Goal: Task Accomplishment & Management: Manage account settings

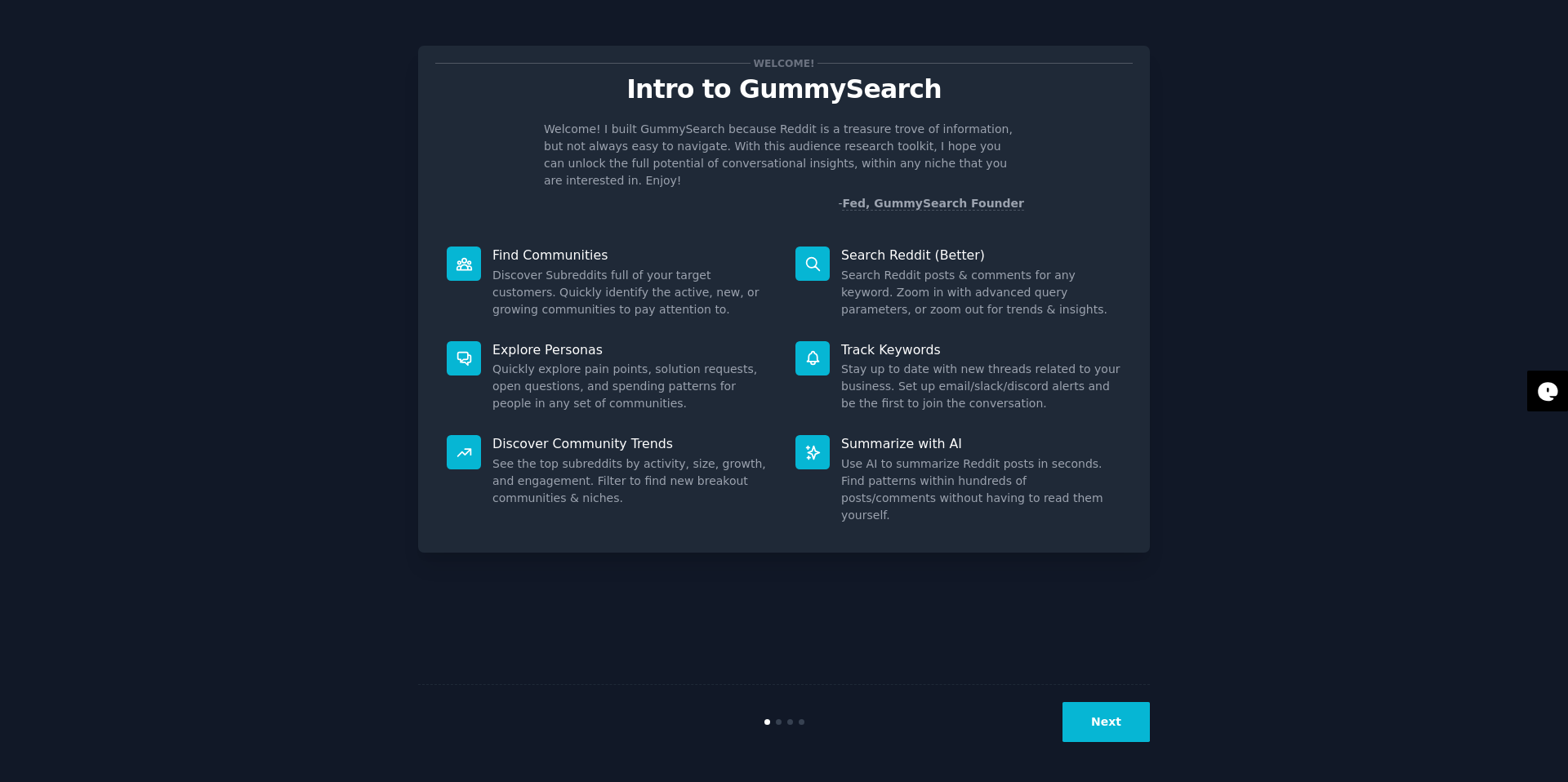
click at [1094, 722] on button "Next" at bounding box center [1106, 722] width 87 height 40
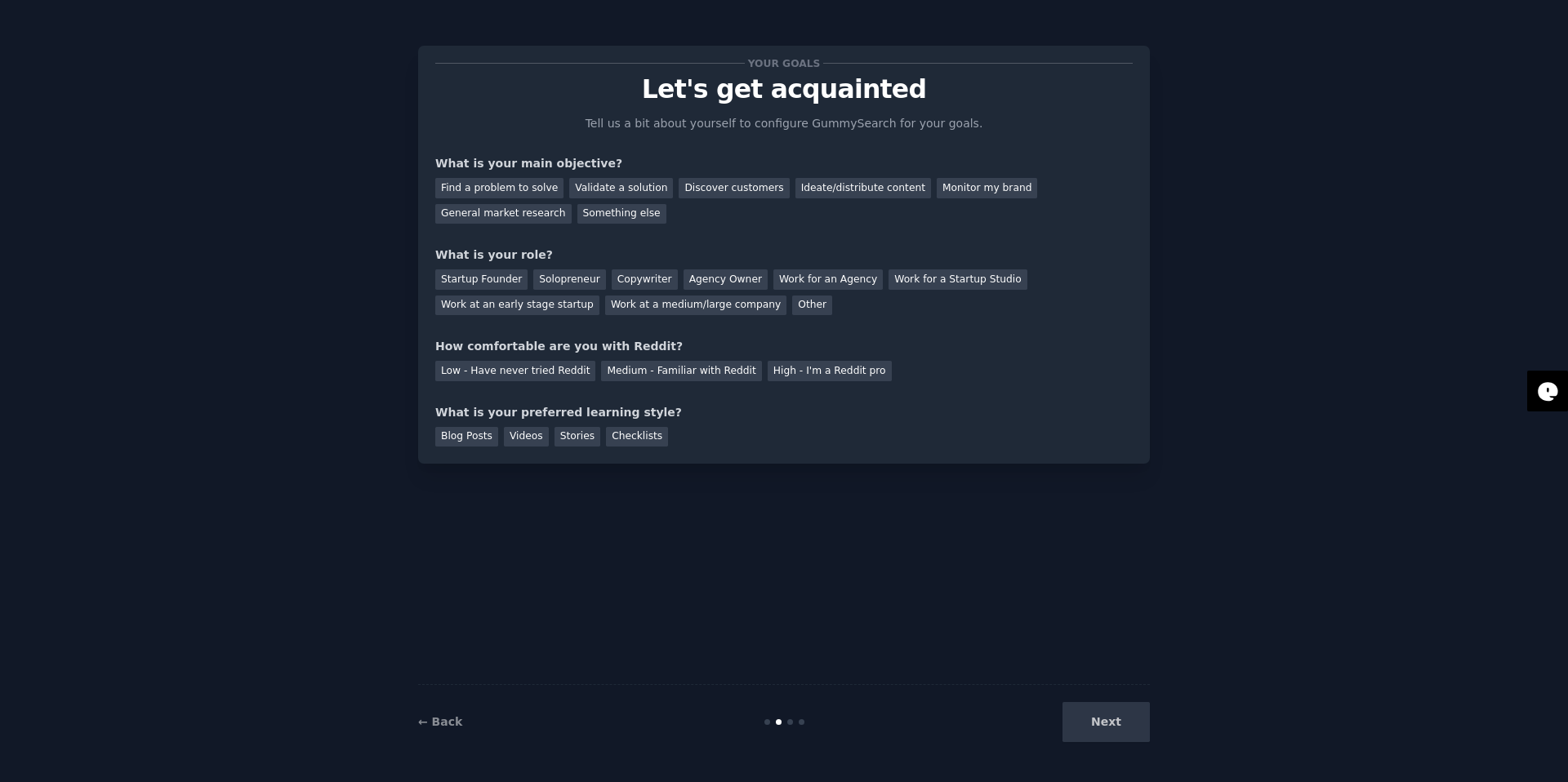
click at [1098, 721] on div "Next" at bounding box center [1027, 722] width 244 height 40
click at [525, 190] on div "Find a problem to solve" at bounding box center [499, 188] width 128 height 20
click at [624, 188] on div "Validate a solution" at bounding box center [621, 188] width 104 height 20
click at [546, 196] on div "Find a problem to solve" at bounding box center [499, 188] width 128 height 20
click at [499, 284] on div "Startup Founder" at bounding box center [481, 279] width 92 height 20
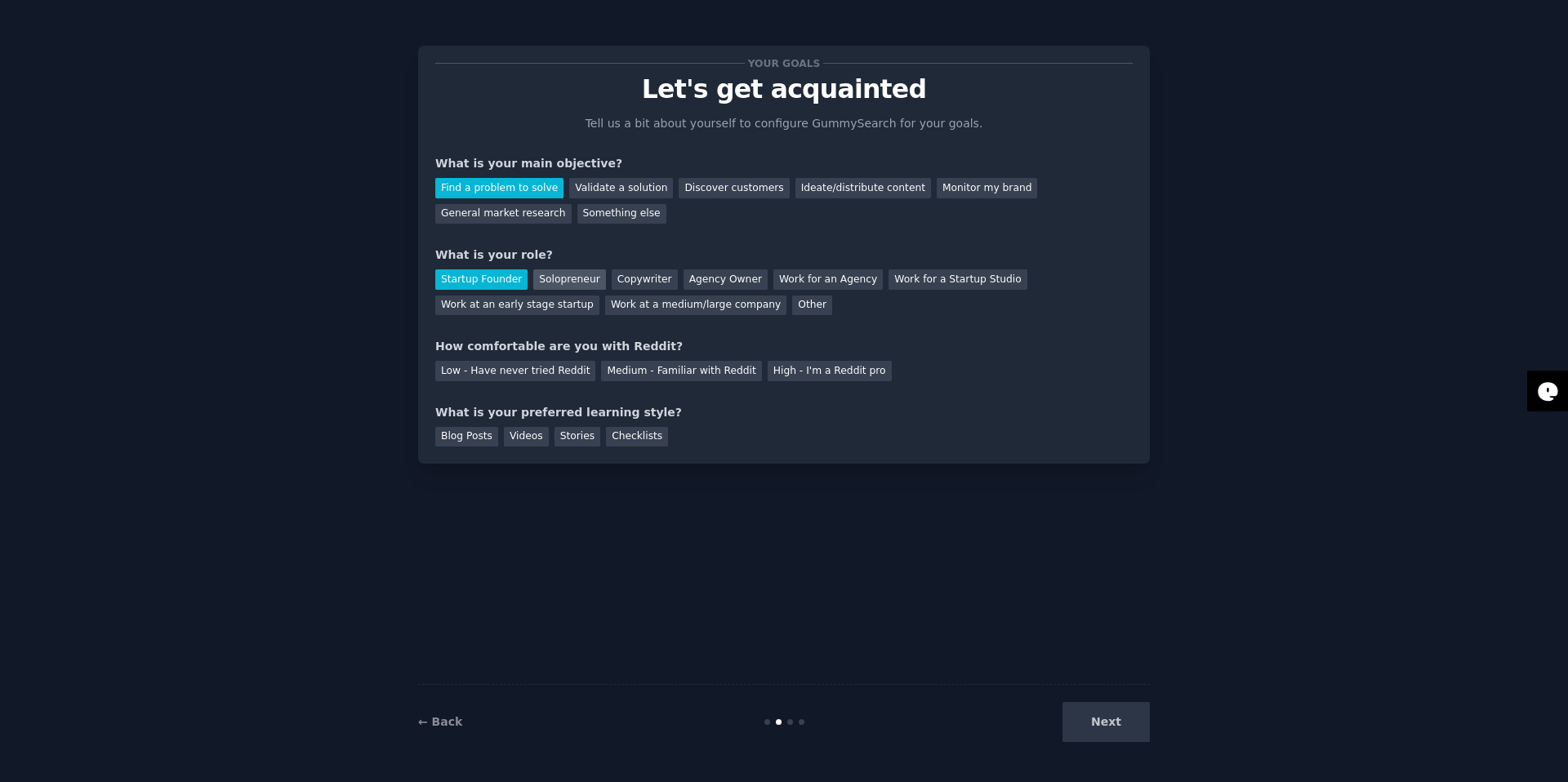
click at [551, 279] on div "Solopreneur" at bounding box center [569, 279] width 72 height 20
click at [663, 369] on div "Medium - Familiar with Reddit" at bounding box center [681, 371] width 160 height 20
click at [482, 439] on div "Blog Posts" at bounding box center [466, 437] width 63 height 20
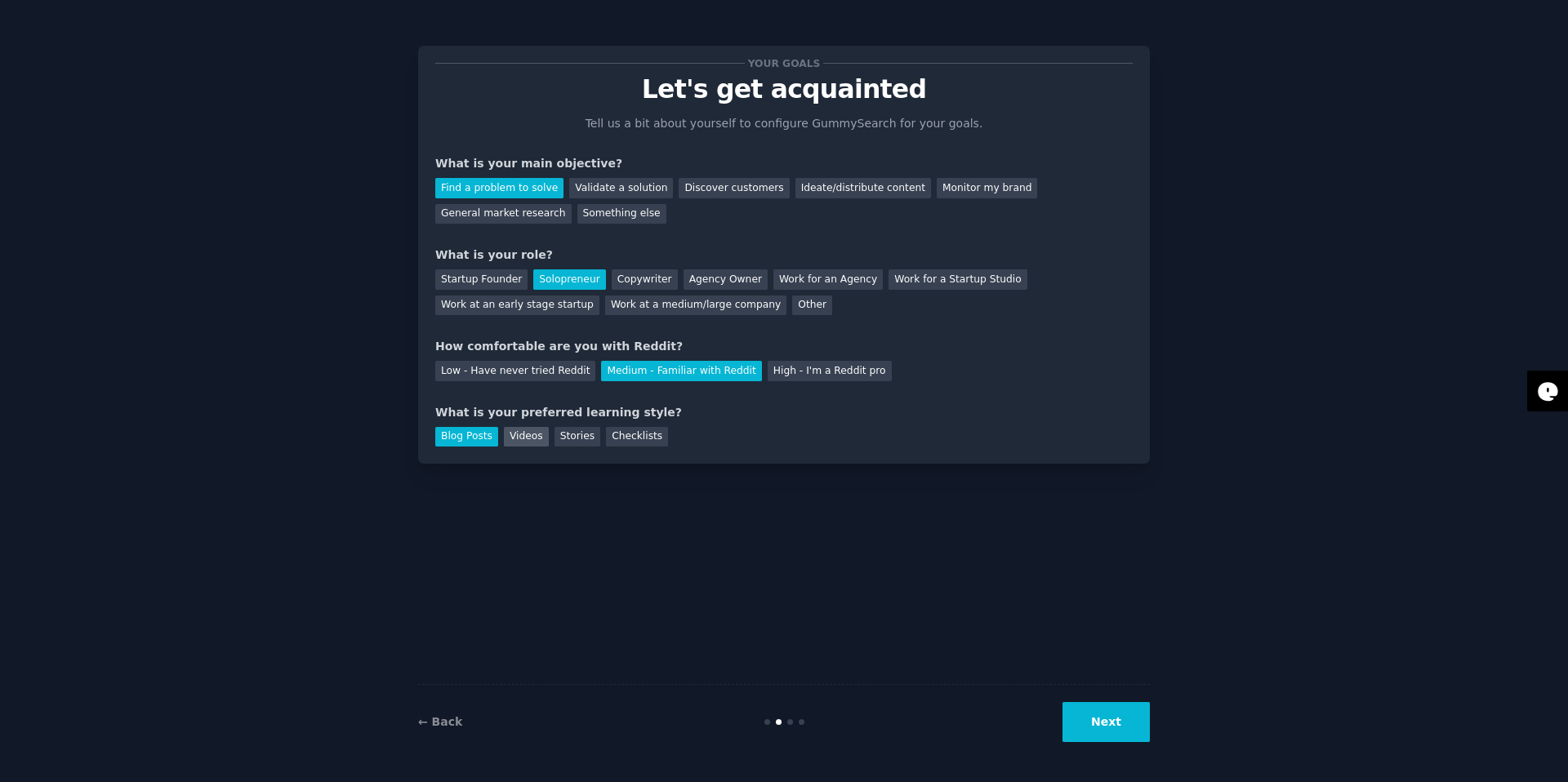
click at [522, 439] on div "Videos" at bounding box center [526, 437] width 45 height 20
click at [479, 438] on div "Blog Posts" at bounding box center [466, 437] width 63 height 20
click at [1094, 720] on button "Next" at bounding box center [1106, 722] width 87 height 40
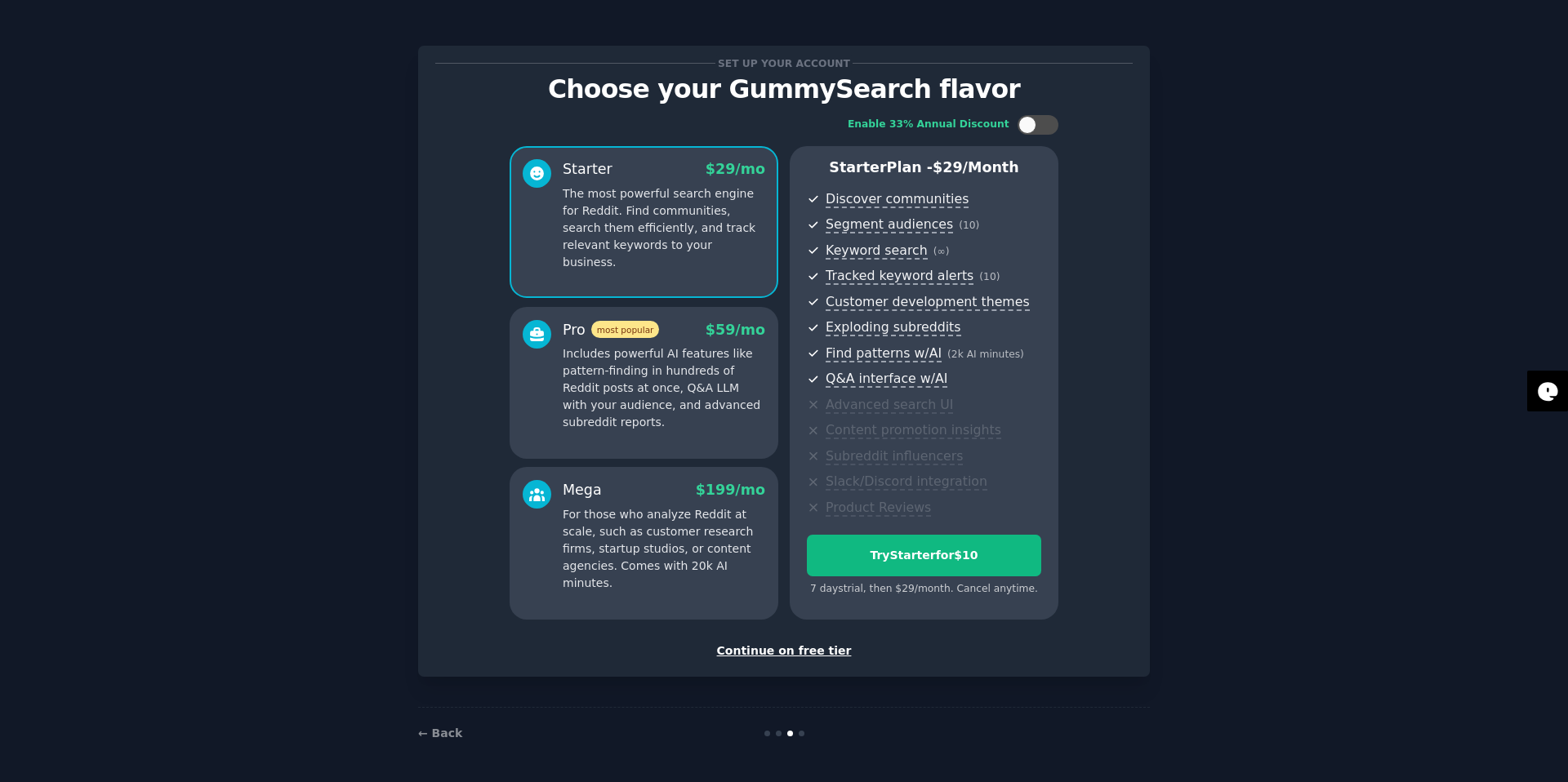
click at [789, 654] on div "Continue on free tier" at bounding box center [783, 651] width 698 height 17
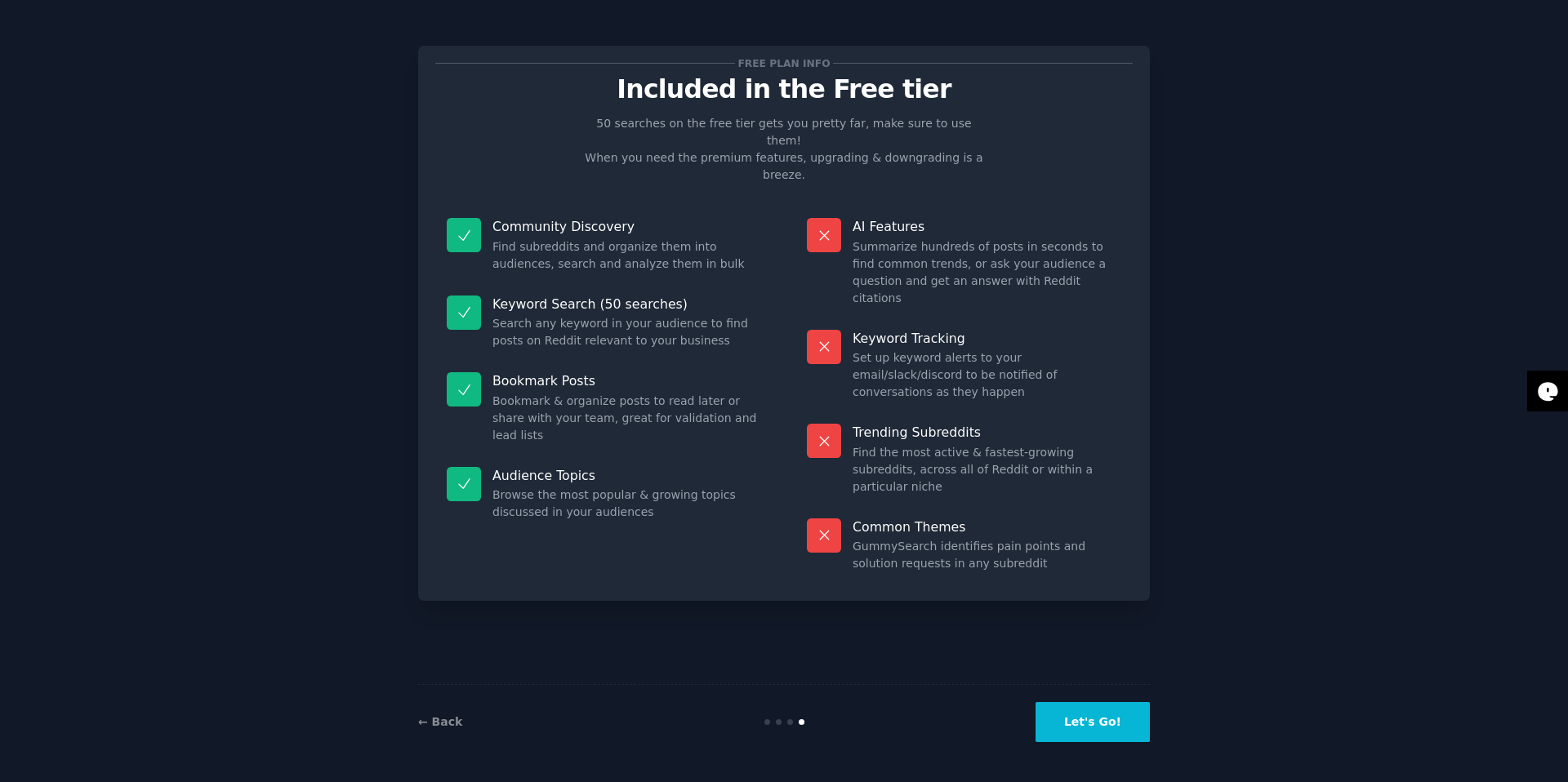
click at [1096, 727] on button "Let's Go!" at bounding box center [1092, 722] width 114 height 40
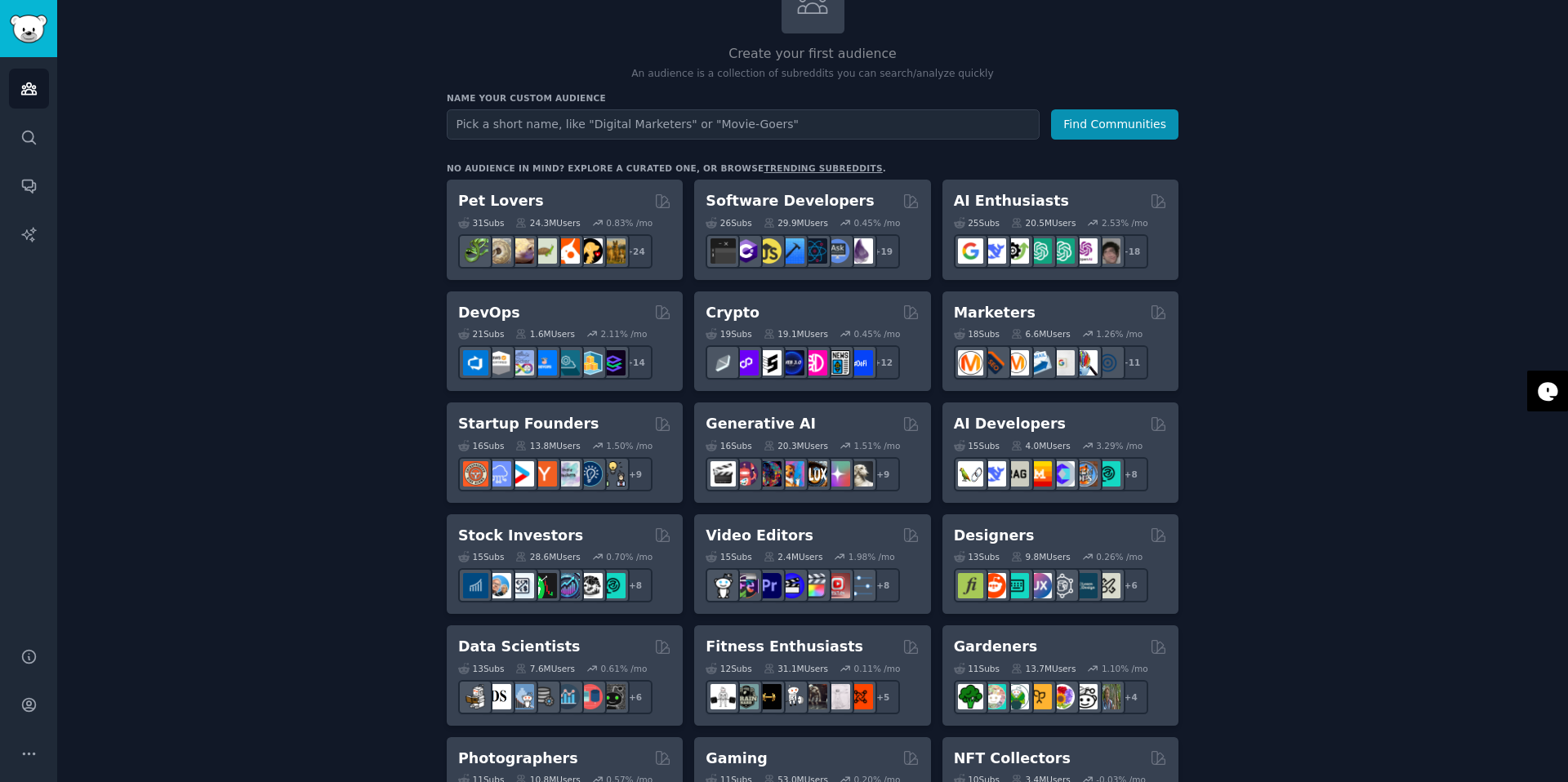
scroll to position [135, 0]
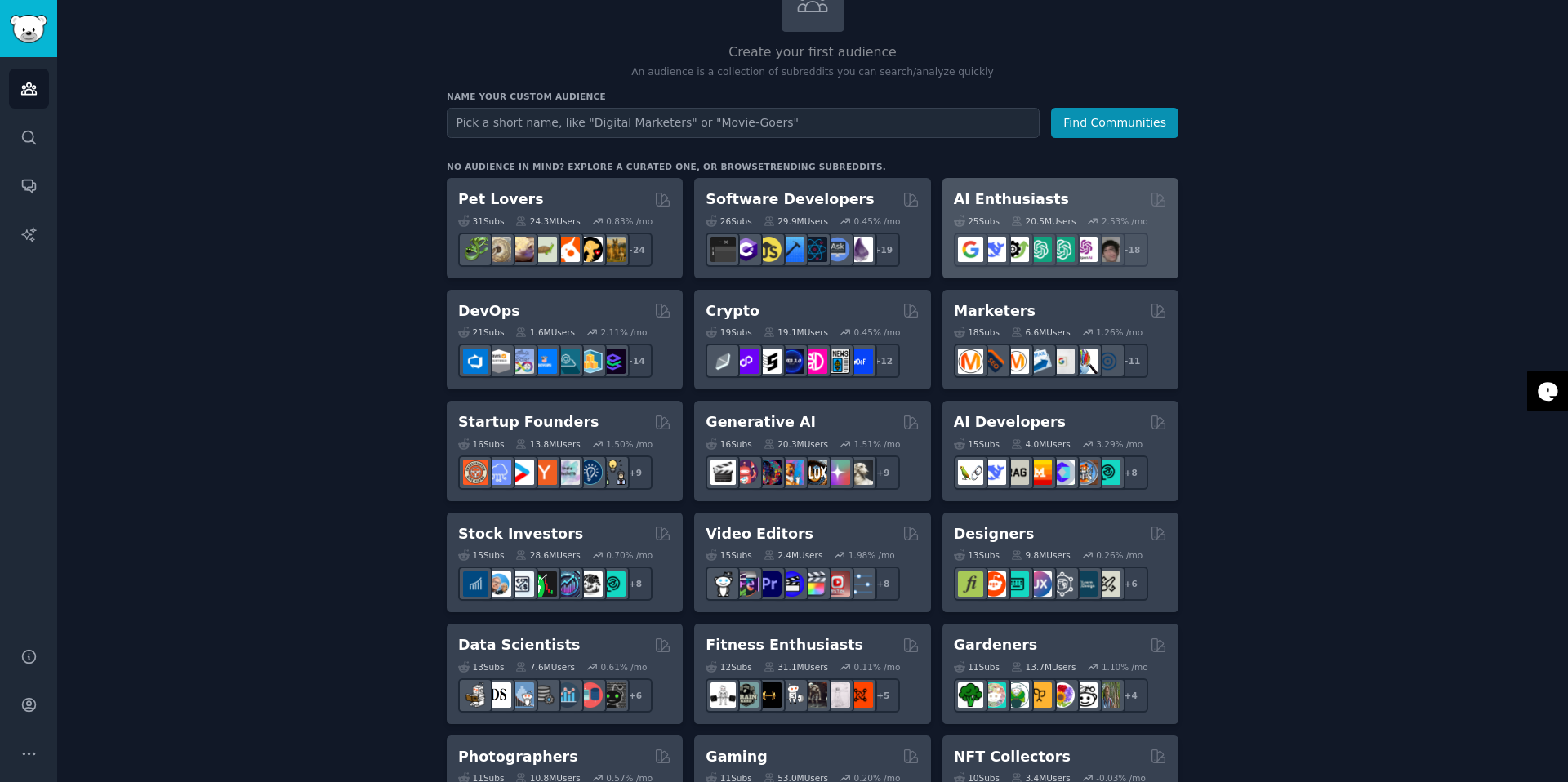
click at [991, 200] on h2 "AI Enthusiasts" at bounding box center [1011, 200] width 115 height 20
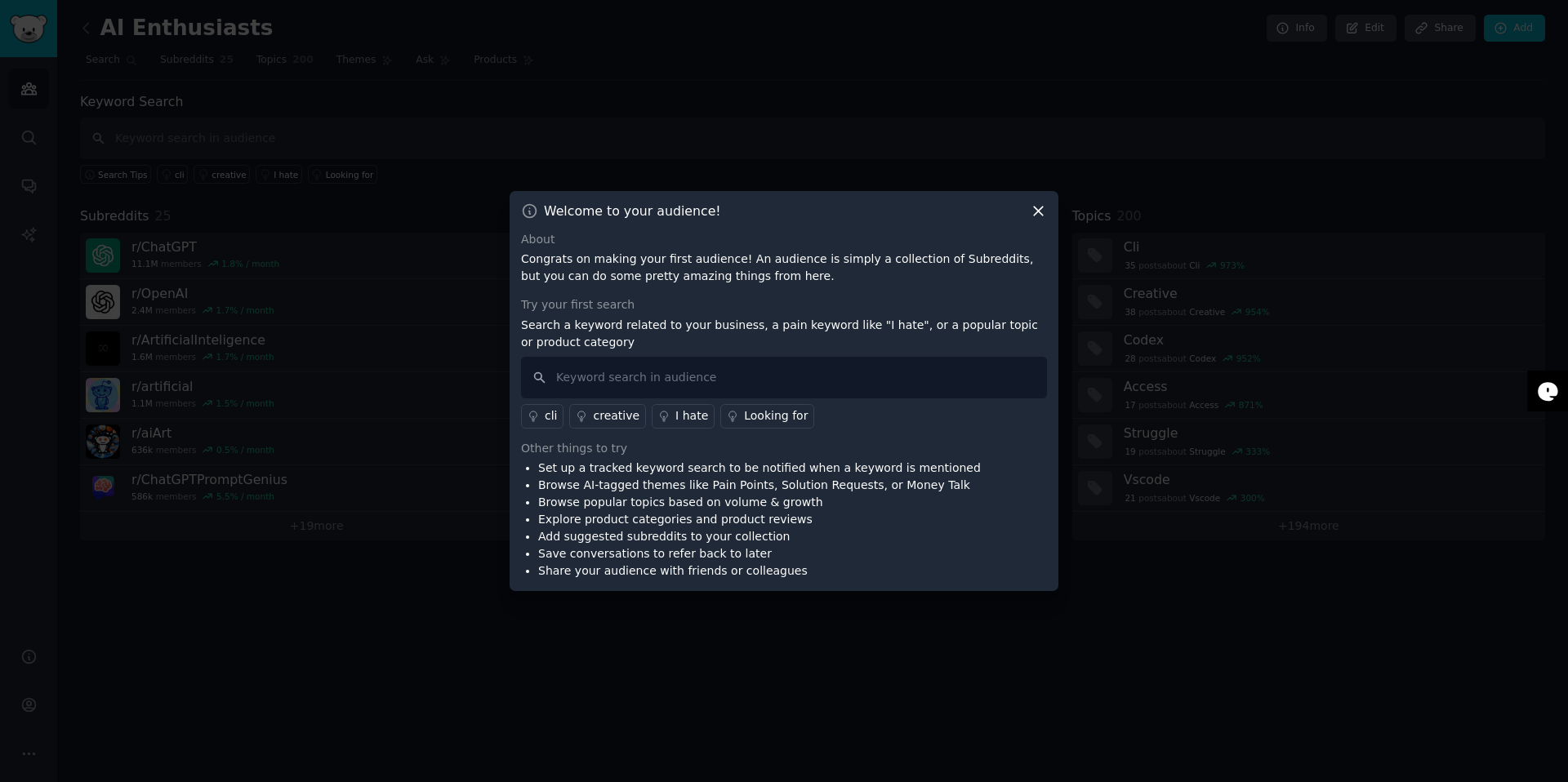
click at [1041, 210] on icon at bounding box center [1038, 211] width 17 height 17
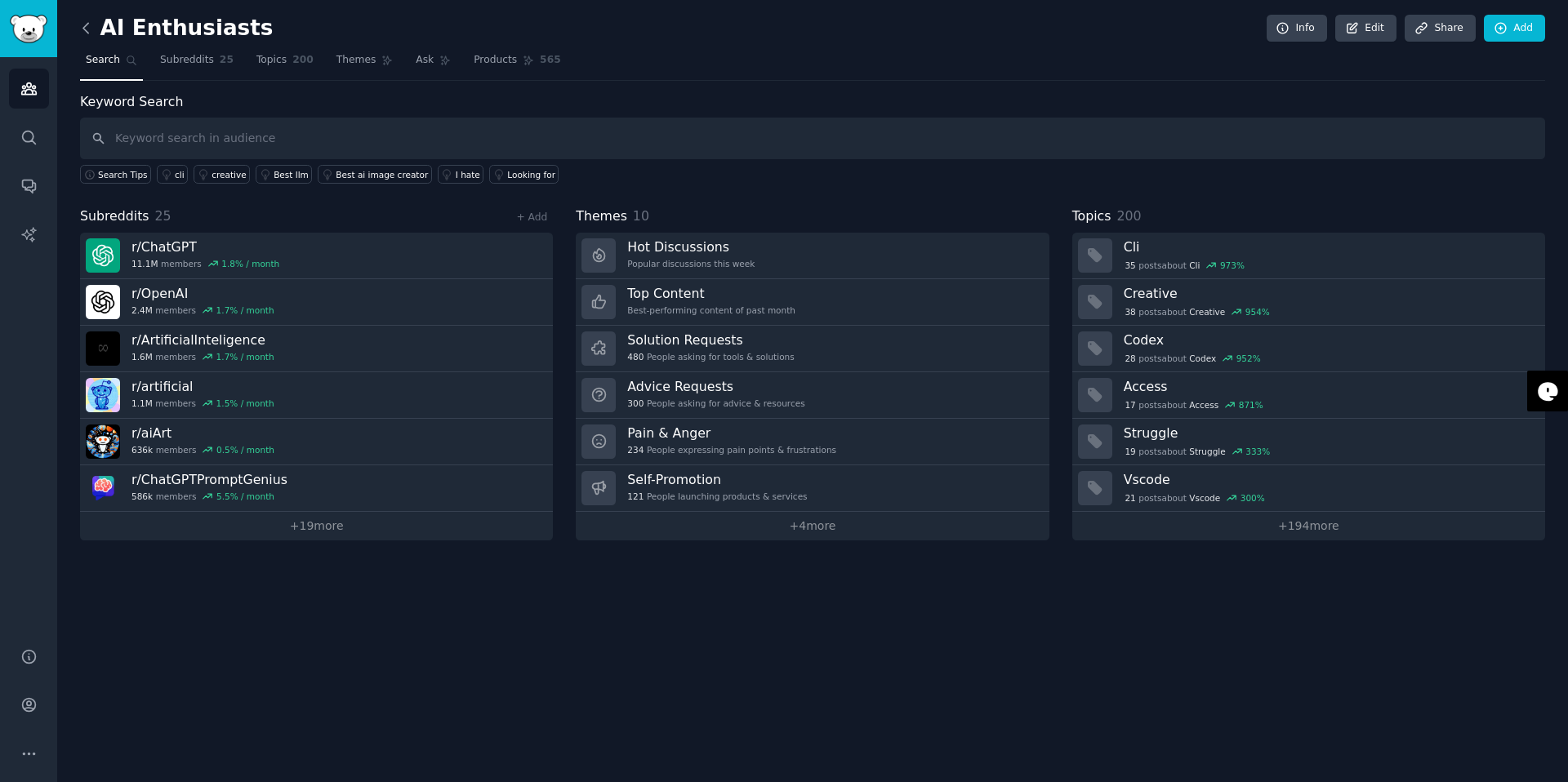
click at [84, 26] on icon at bounding box center [86, 28] width 5 height 10
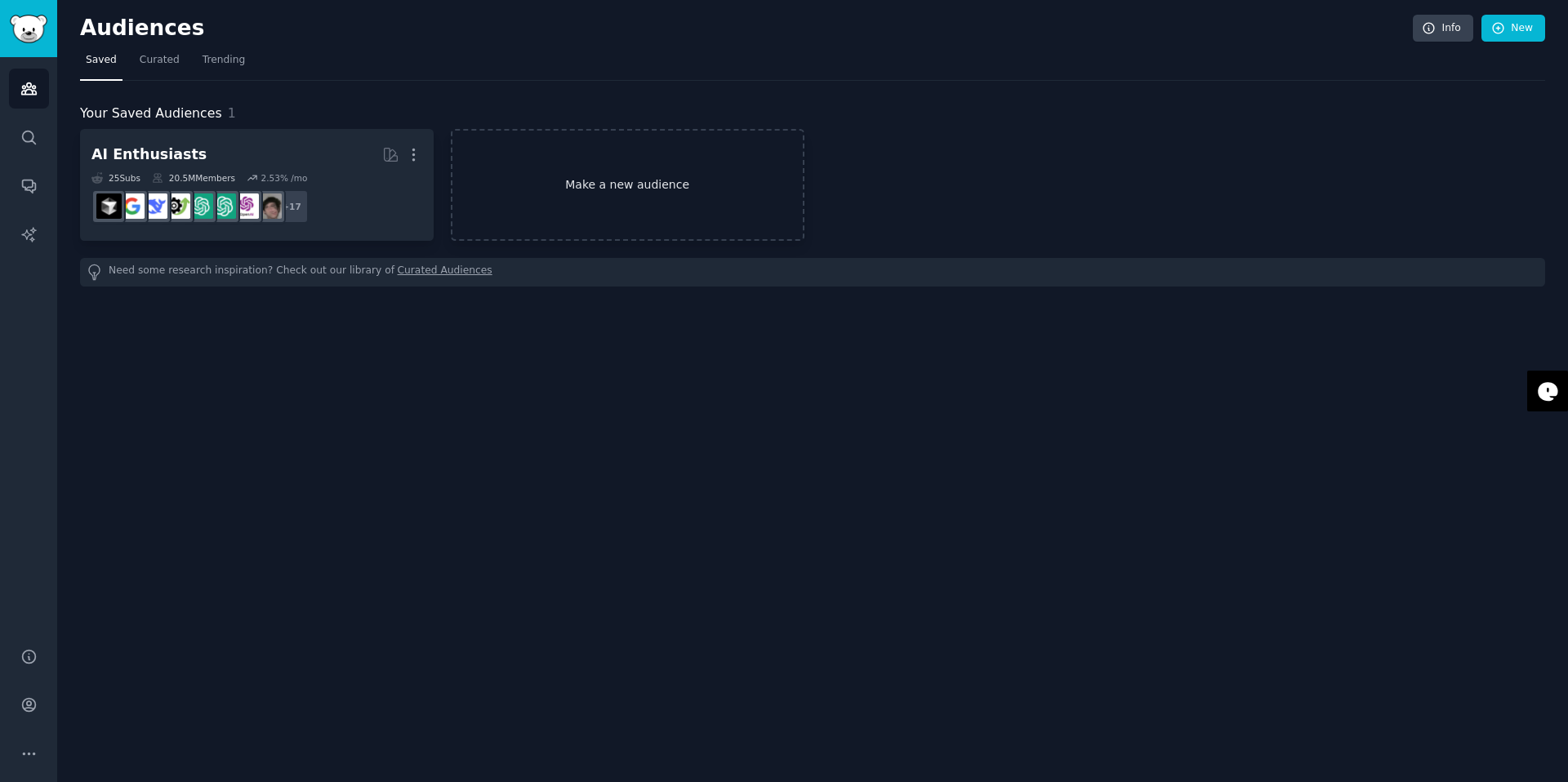
click at [580, 193] on link "Make a new audience" at bounding box center [627, 185] width 353 height 112
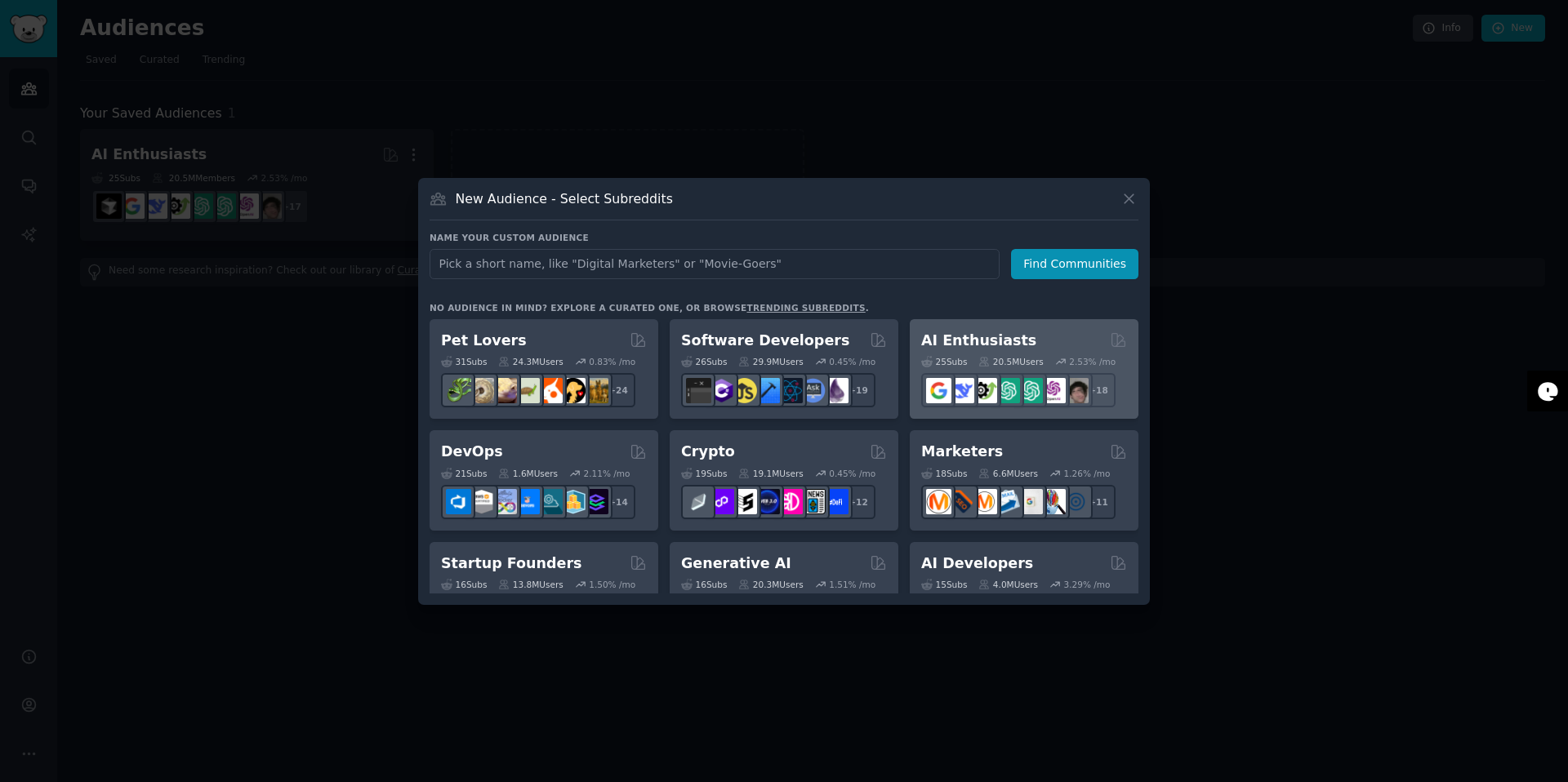
click at [1024, 336] on div "AI Enthusiasts" at bounding box center [1023, 341] width 206 height 20
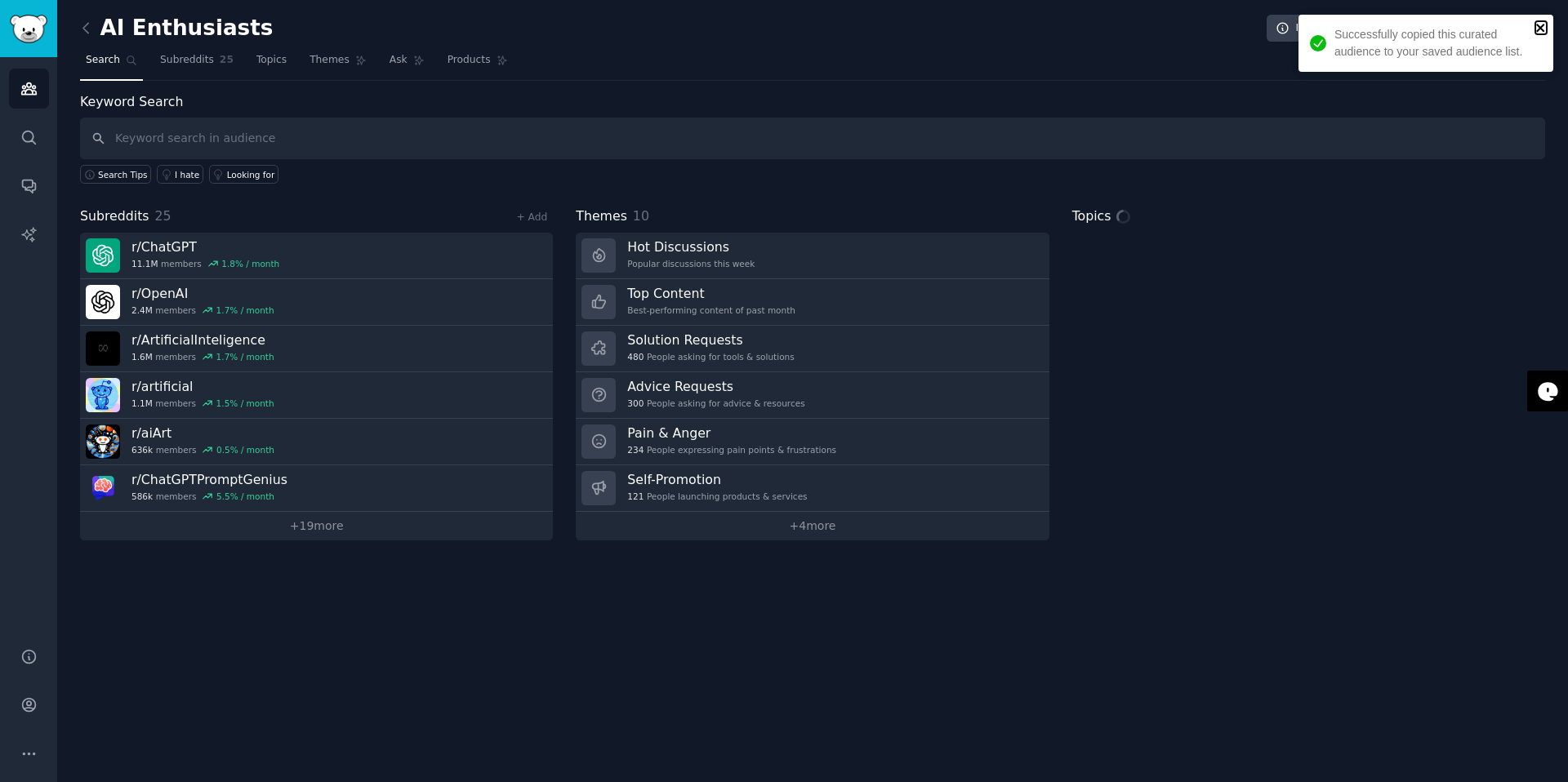
click at [1537, 27] on icon "close" at bounding box center [1541, 28] width 12 height 13
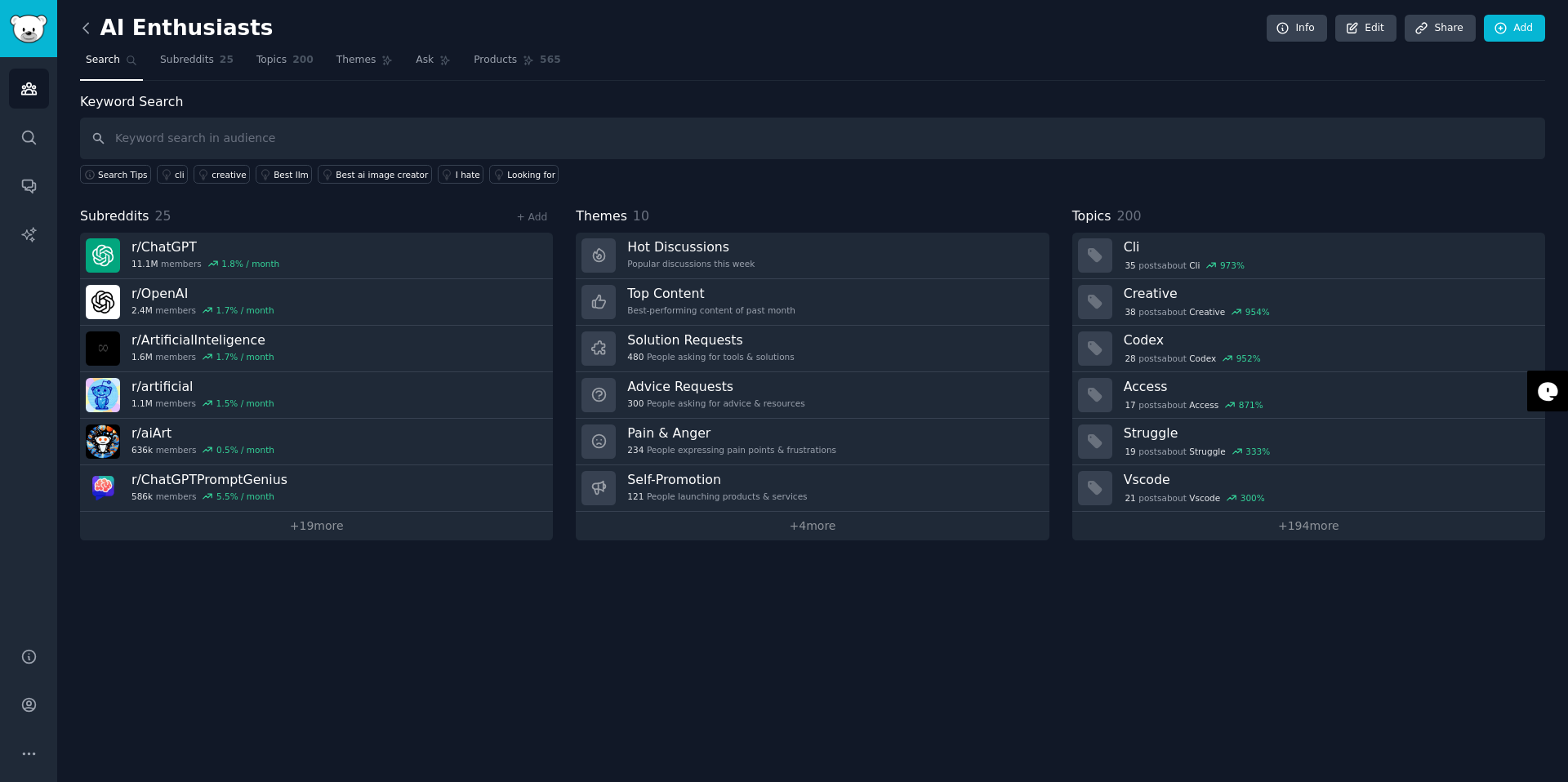
click at [81, 33] on icon at bounding box center [86, 28] width 17 height 17
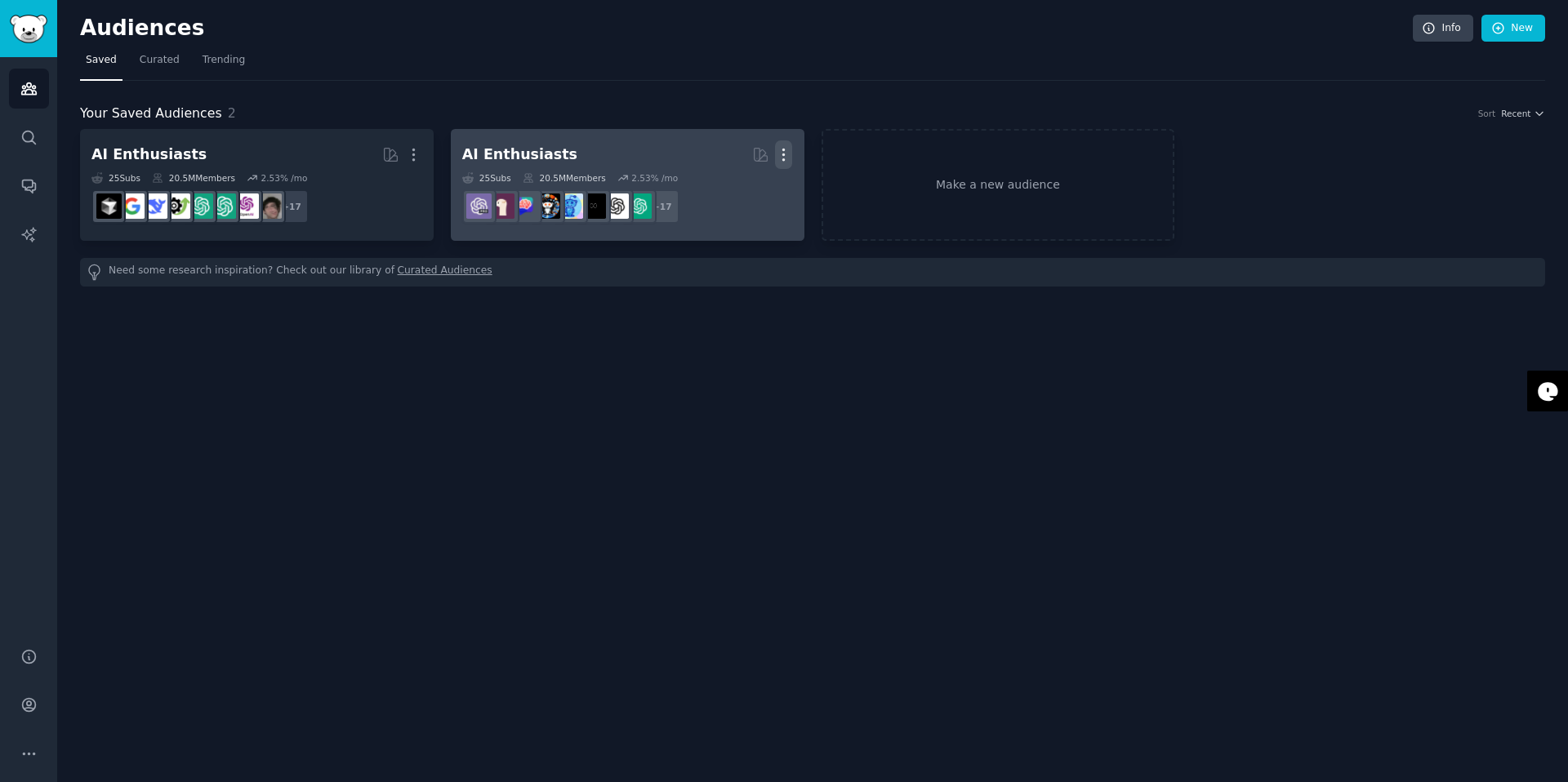
click at [787, 147] on icon "button" at bounding box center [783, 154] width 17 height 17
click at [729, 191] on p "Delete" at bounding box center [739, 189] width 38 height 17
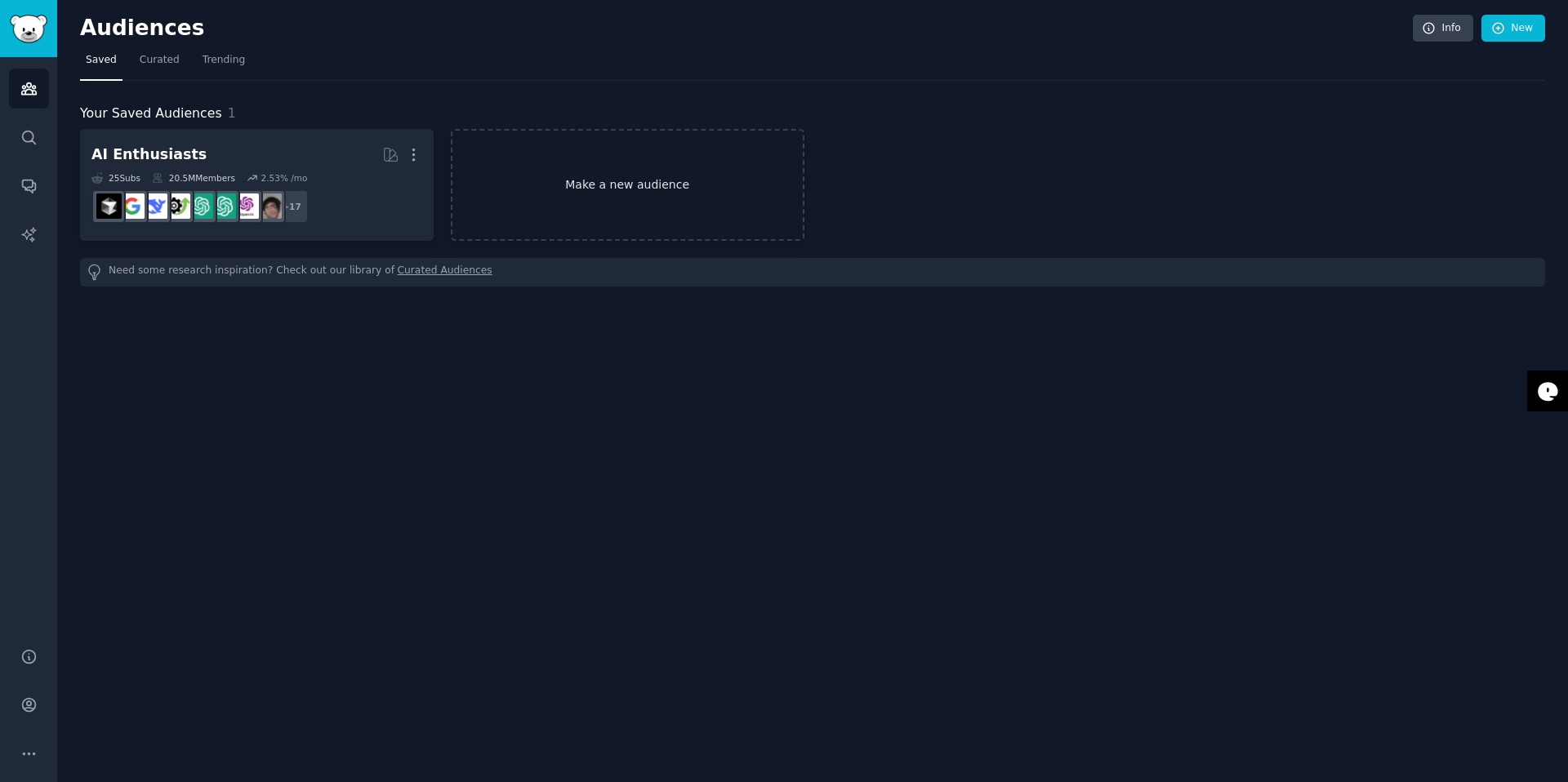
click at [656, 189] on link "Make a new audience" at bounding box center [627, 185] width 353 height 112
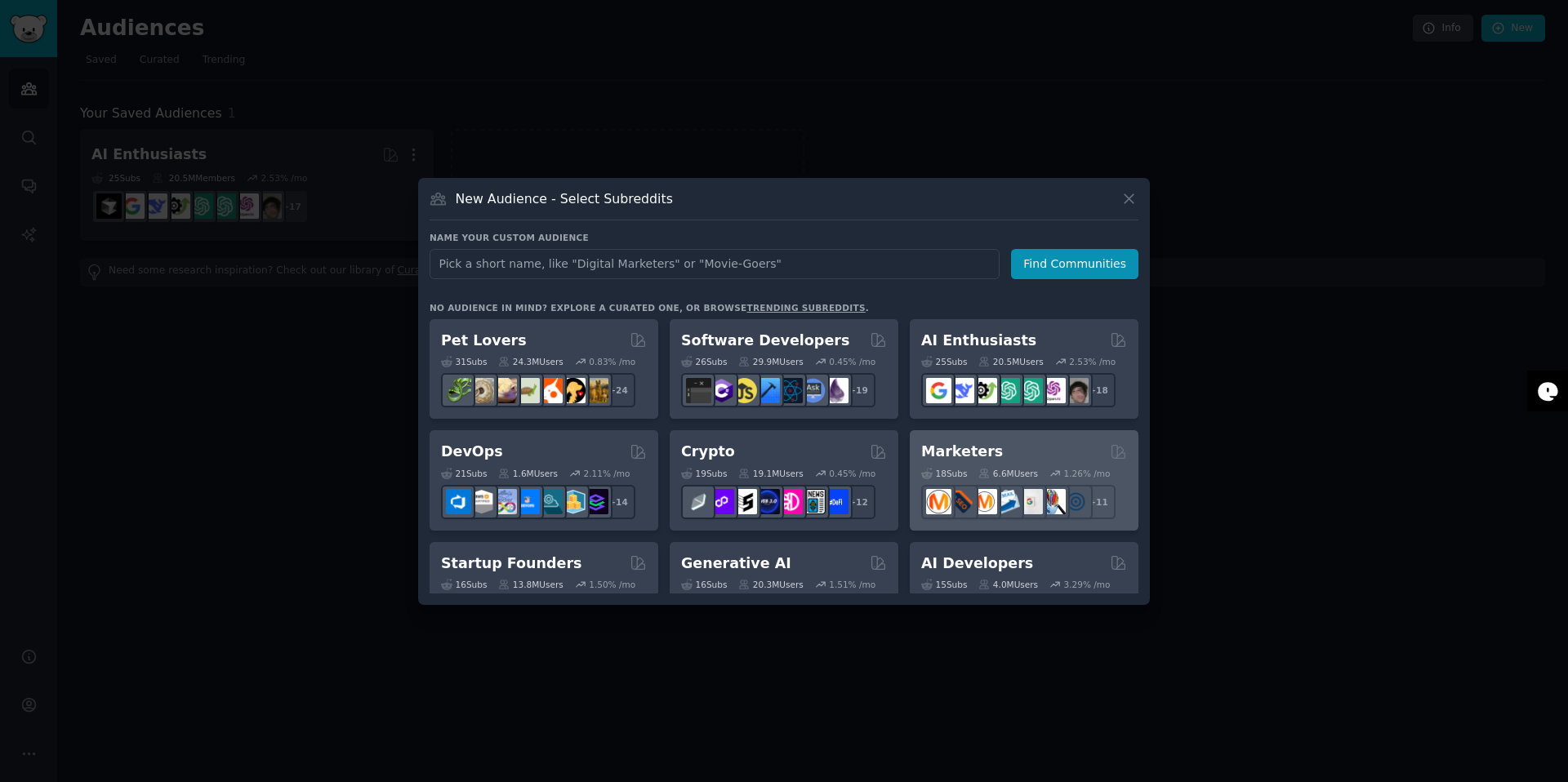
click at [994, 455] on div "Marketers" at bounding box center [1023, 451] width 206 height 20
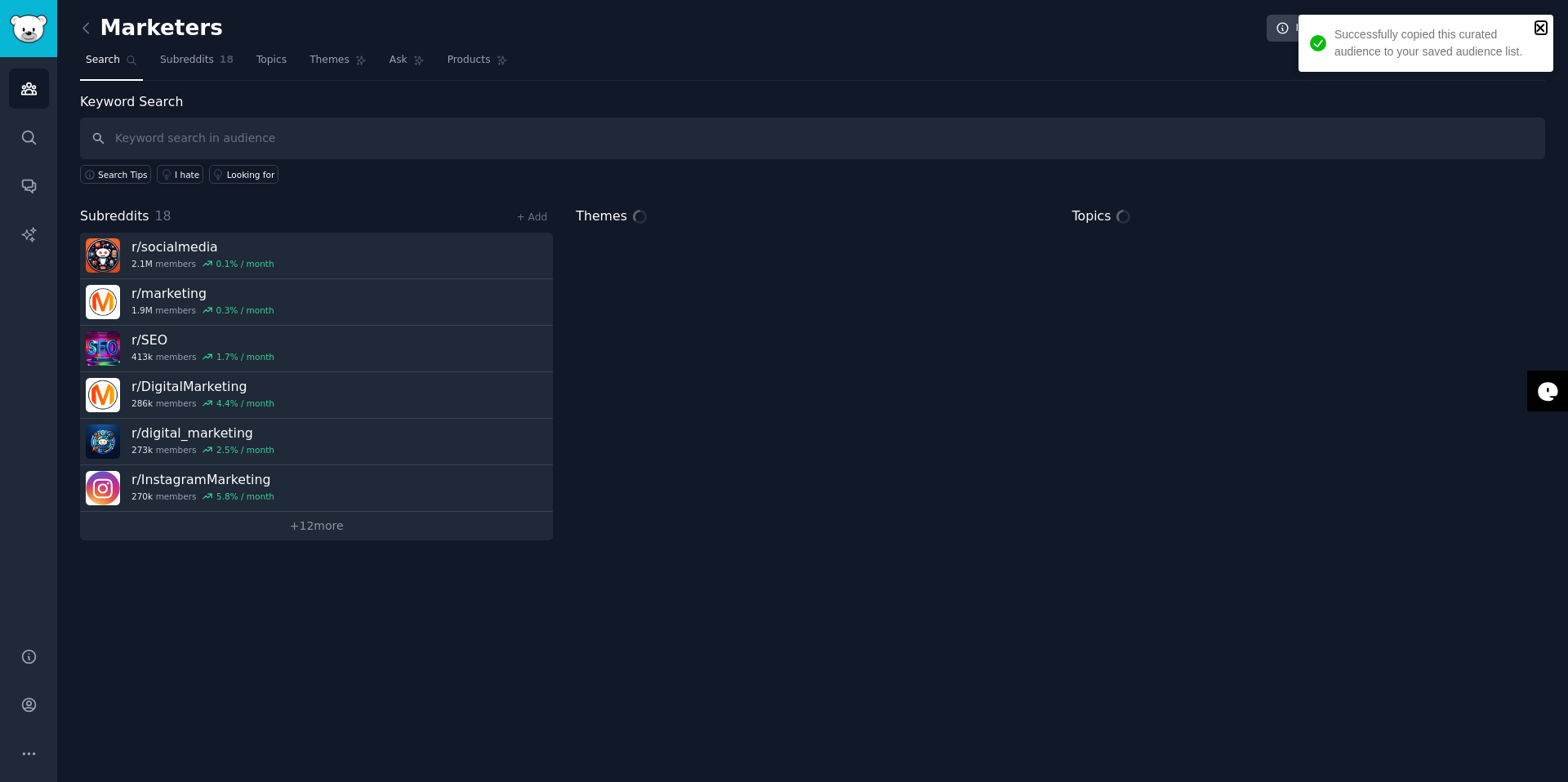
click at [1545, 26] on icon "close" at bounding box center [1541, 28] width 12 height 13
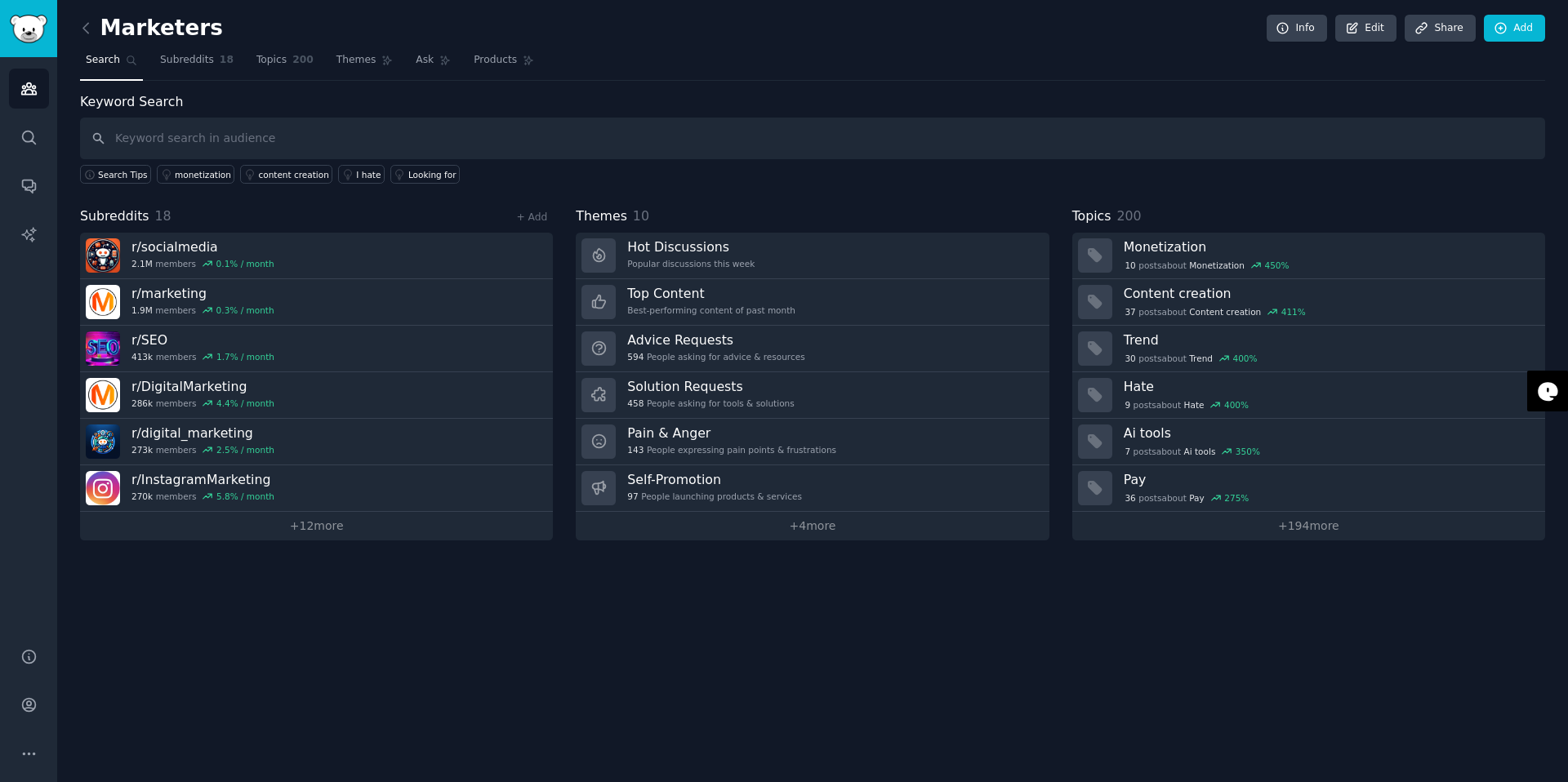
click at [94, 34] on link at bounding box center [90, 28] width 20 height 26
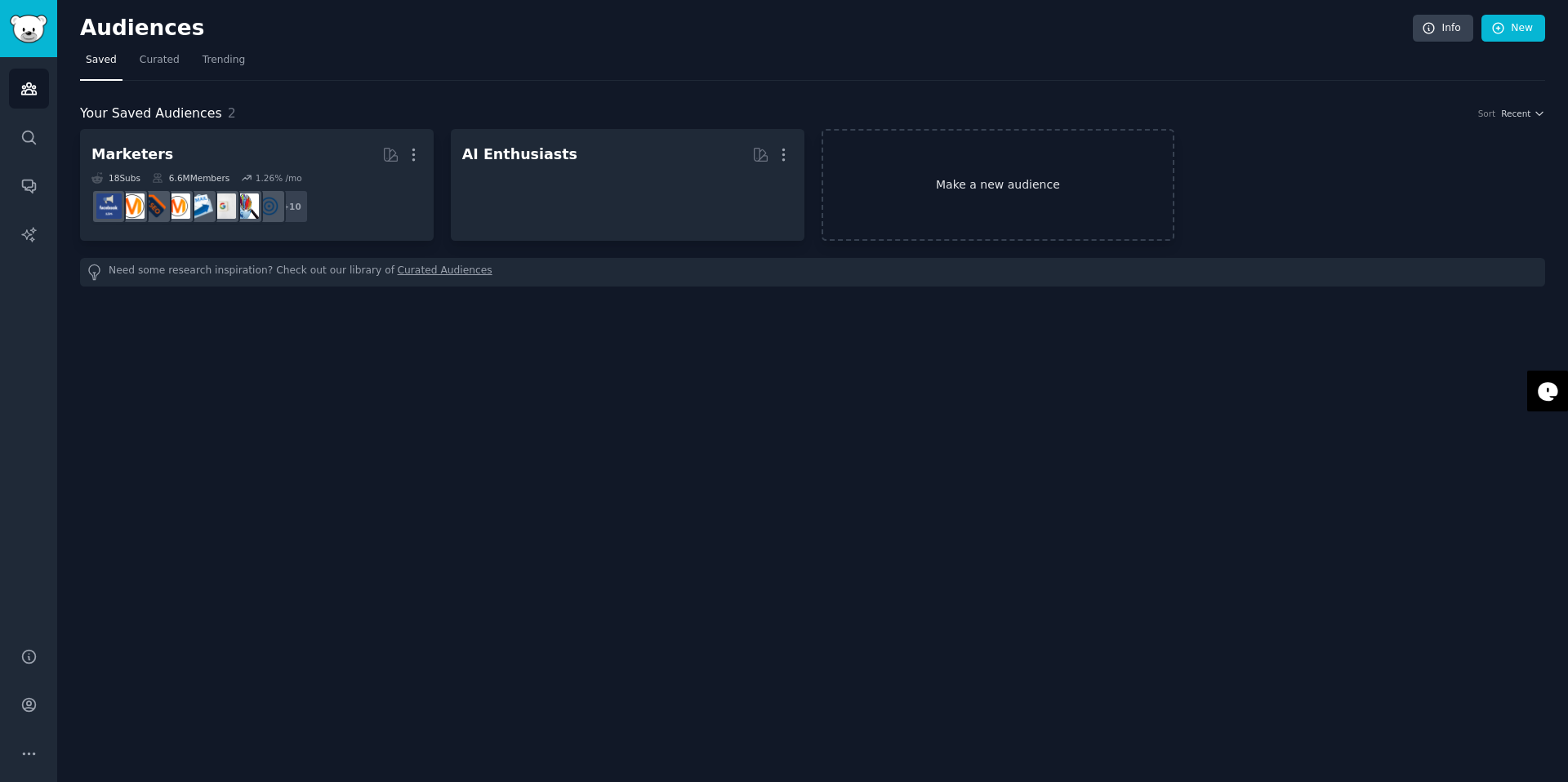
click at [979, 190] on link "Make a new audience" at bounding box center [998, 185] width 353 height 112
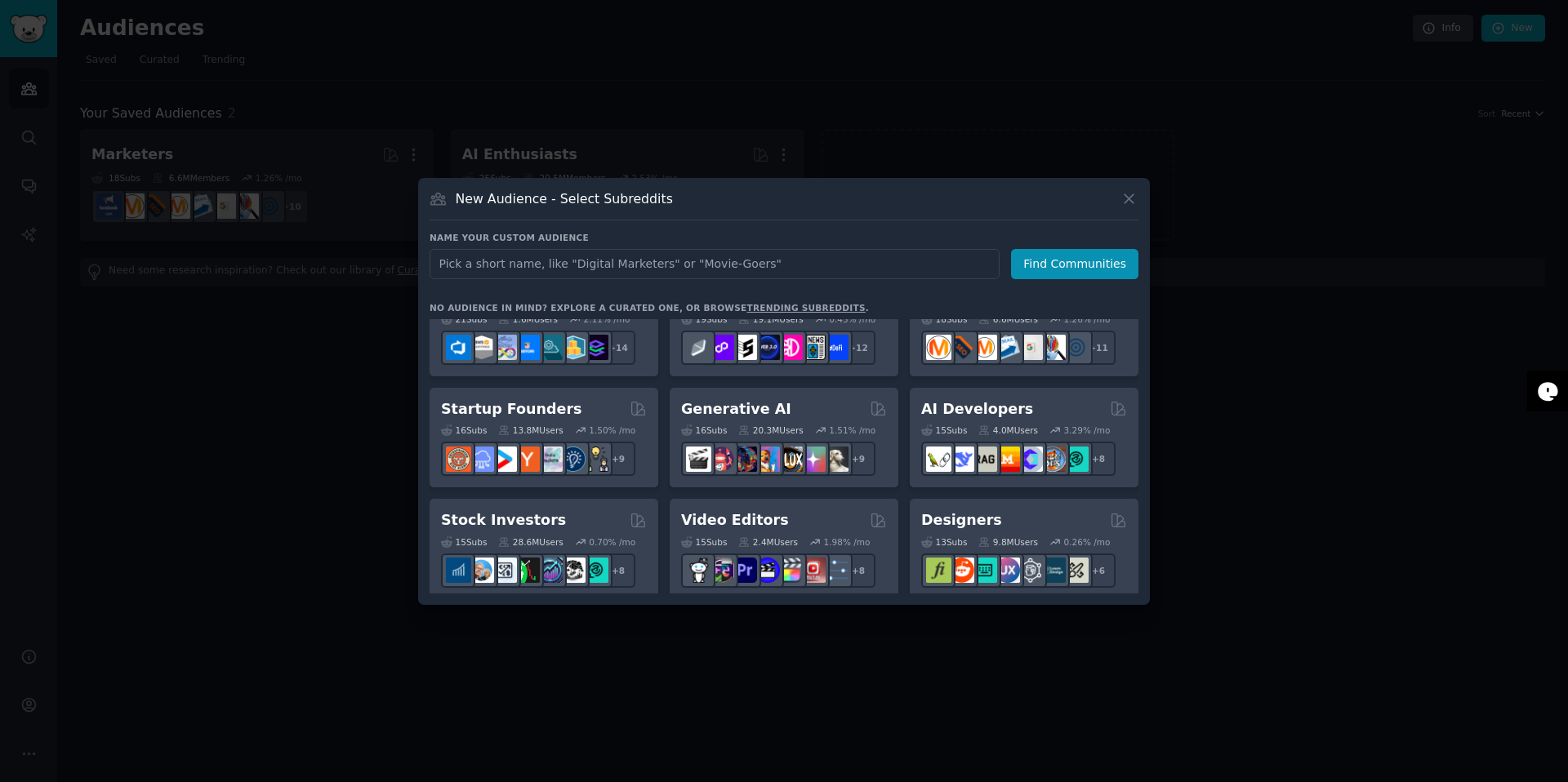
scroll to position [214, 0]
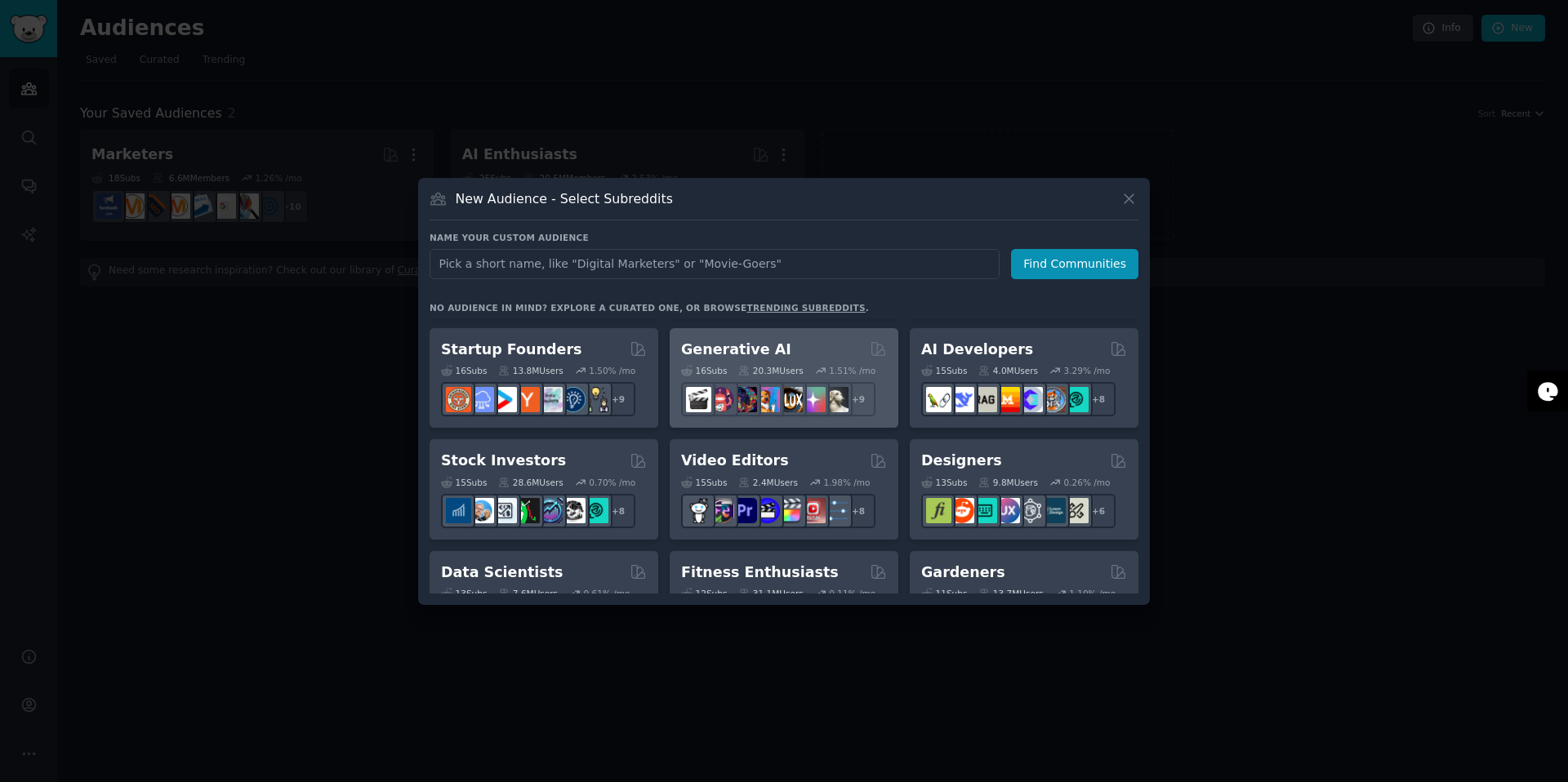
click at [771, 349] on div "Generative AI" at bounding box center [783, 350] width 206 height 20
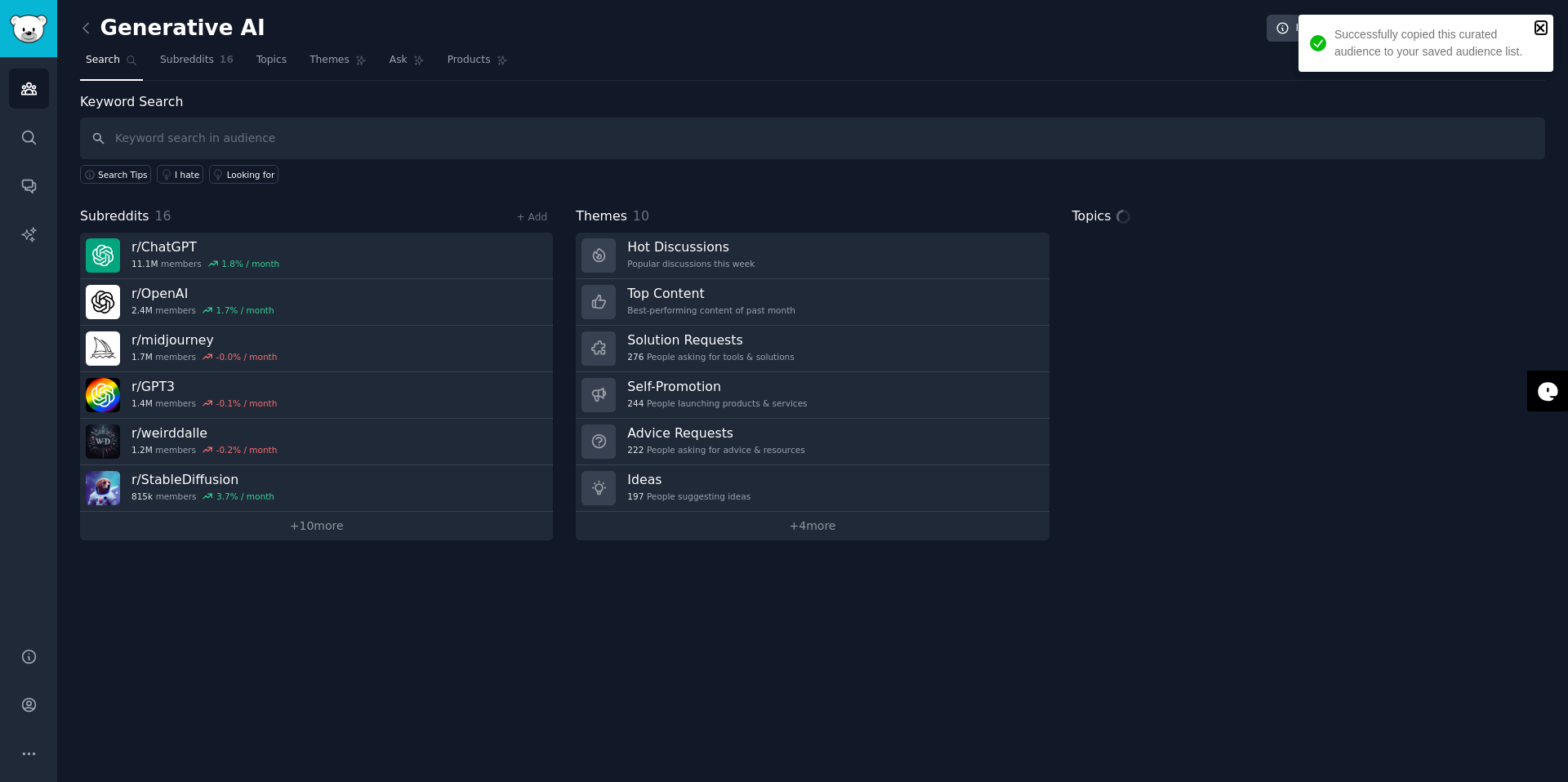
click at [1545, 23] on icon "close" at bounding box center [1541, 28] width 12 height 13
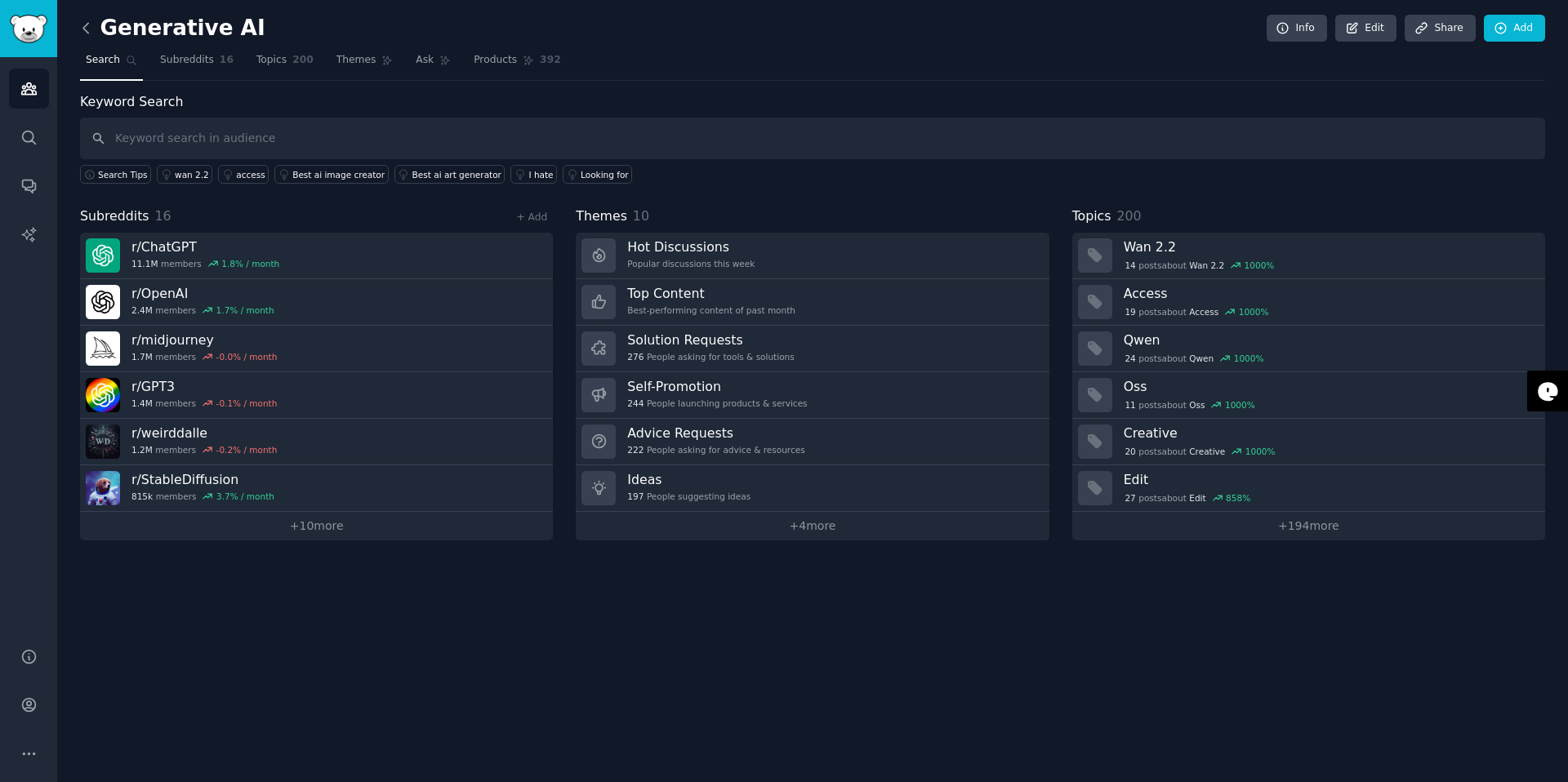
click at [83, 29] on icon at bounding box center [86, 28] width 17 height 17
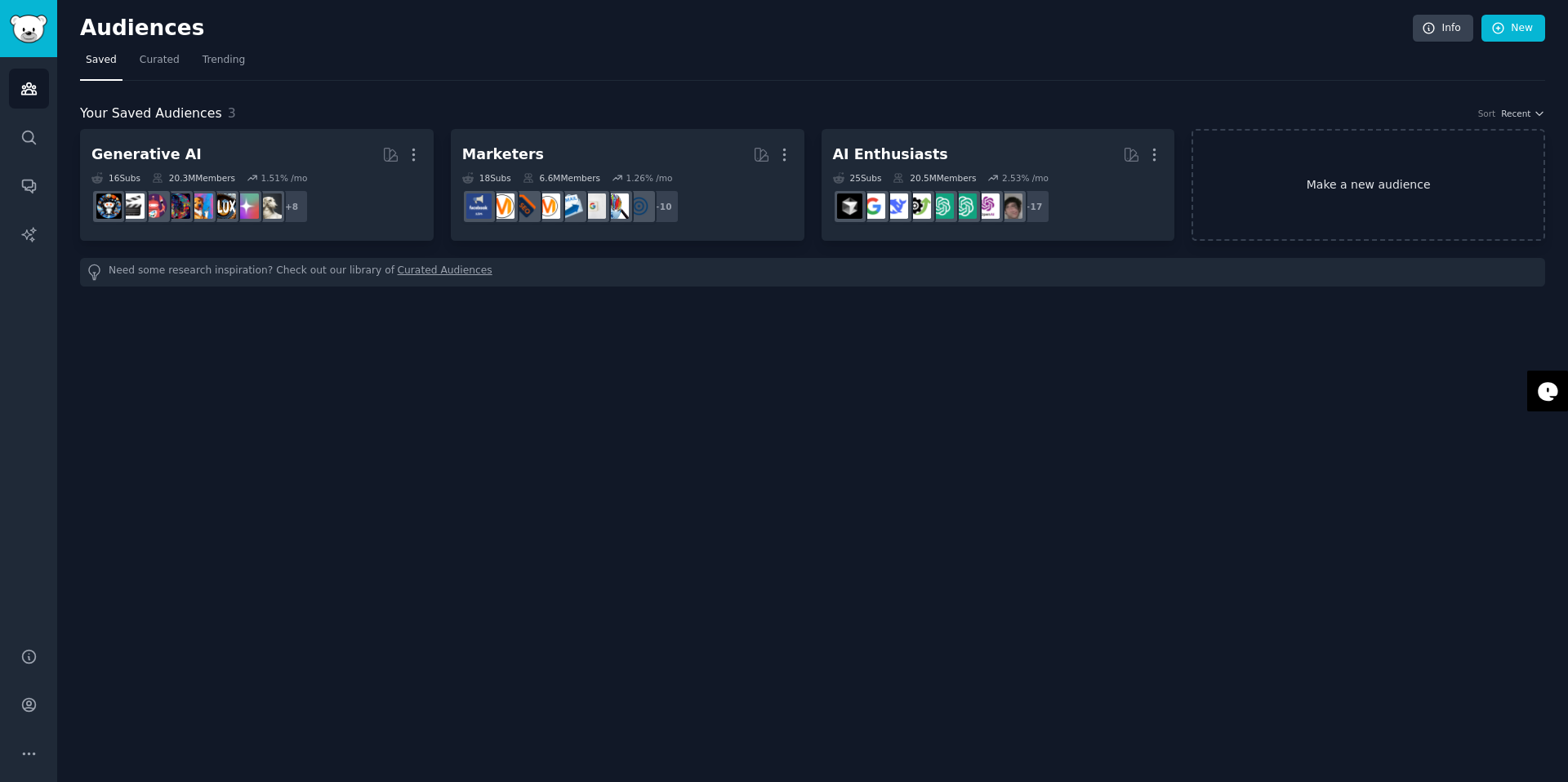
click at [1337, 191] on link "Make a new audience" at bounding box center [1367, 185] width 353 height 112
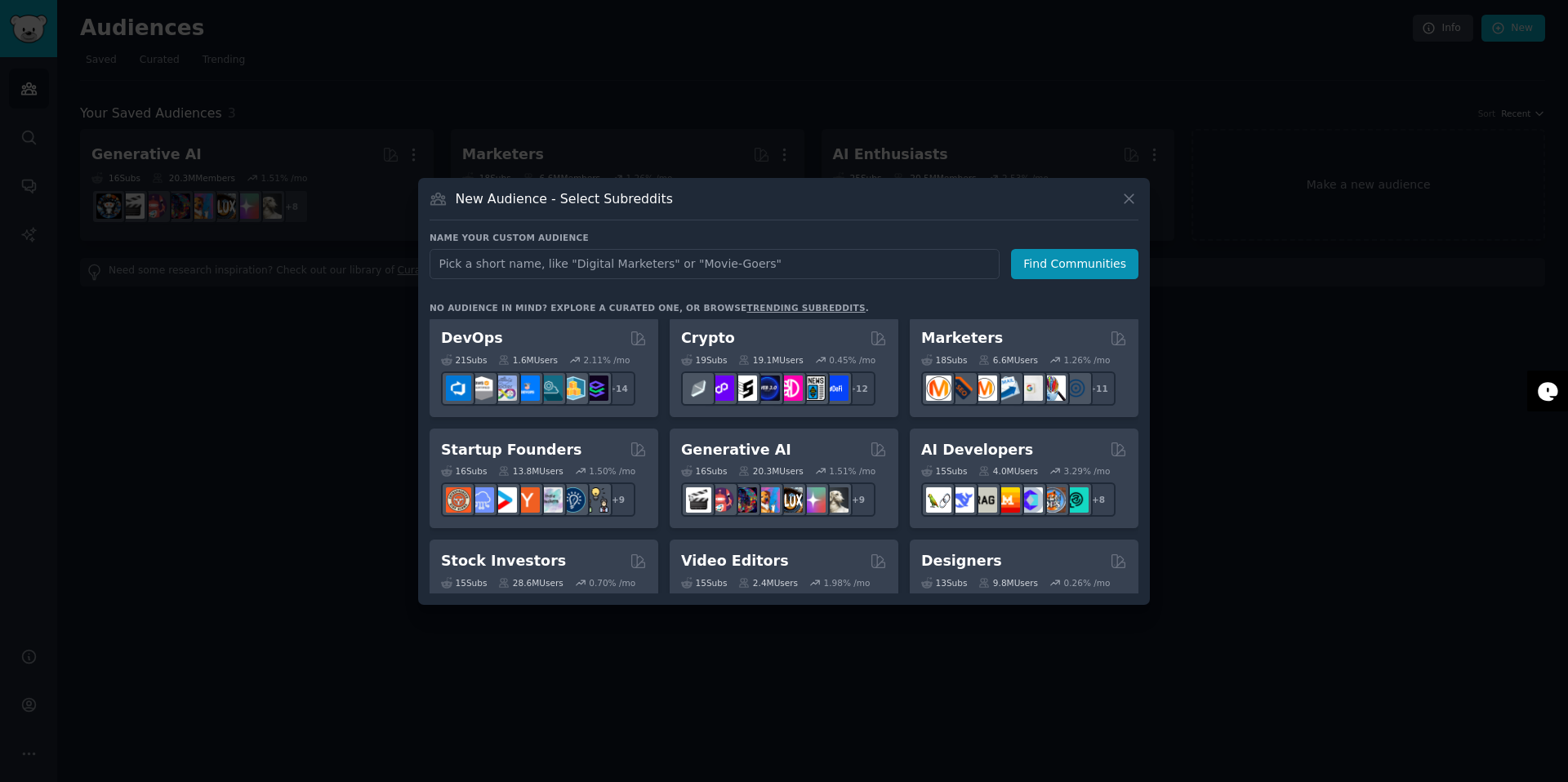
scroll to position [118, 0]
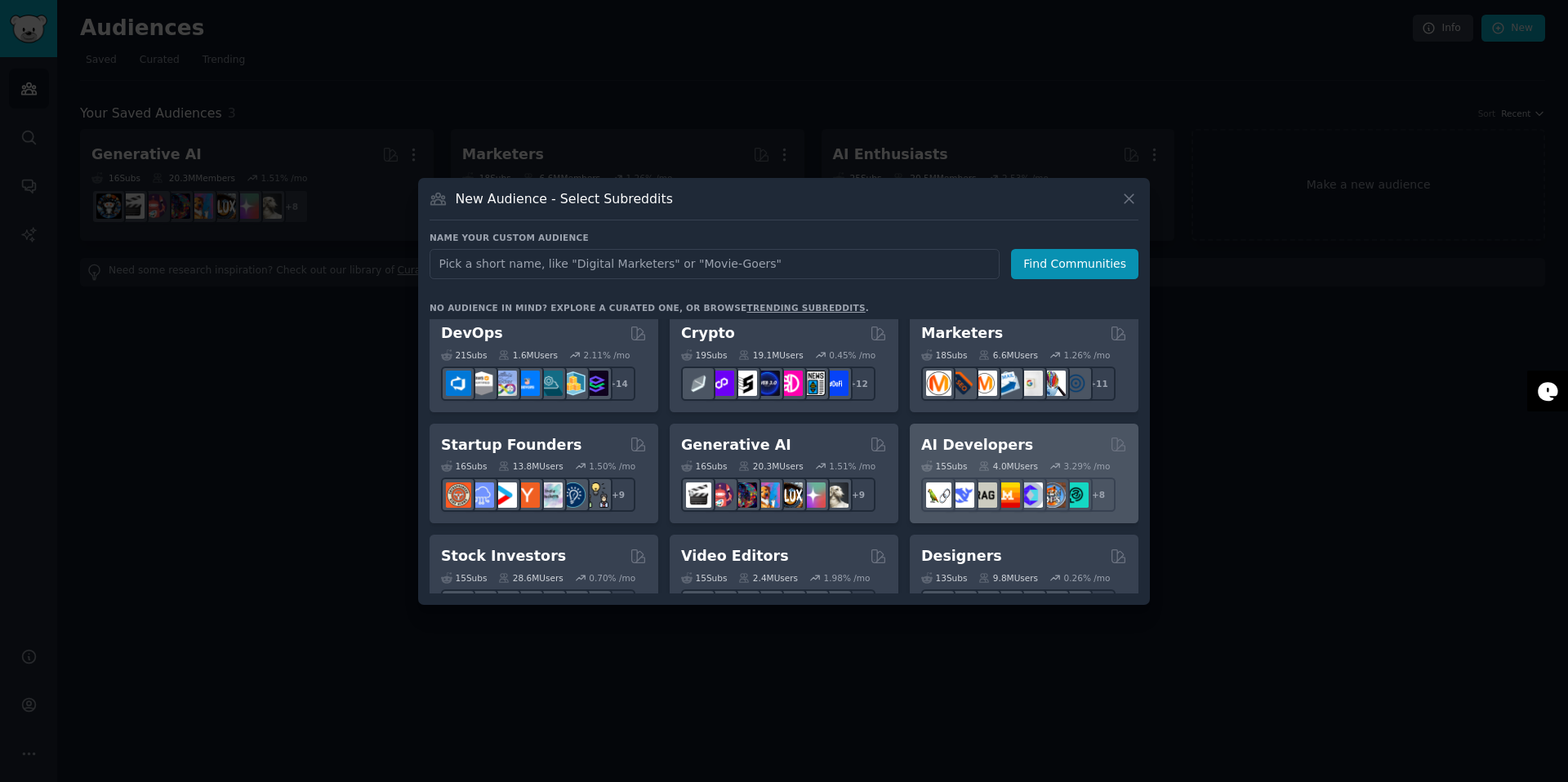
click at [1035, 436] on div "AI Developers" at bounding box center [1023, 445] width 206 height 20
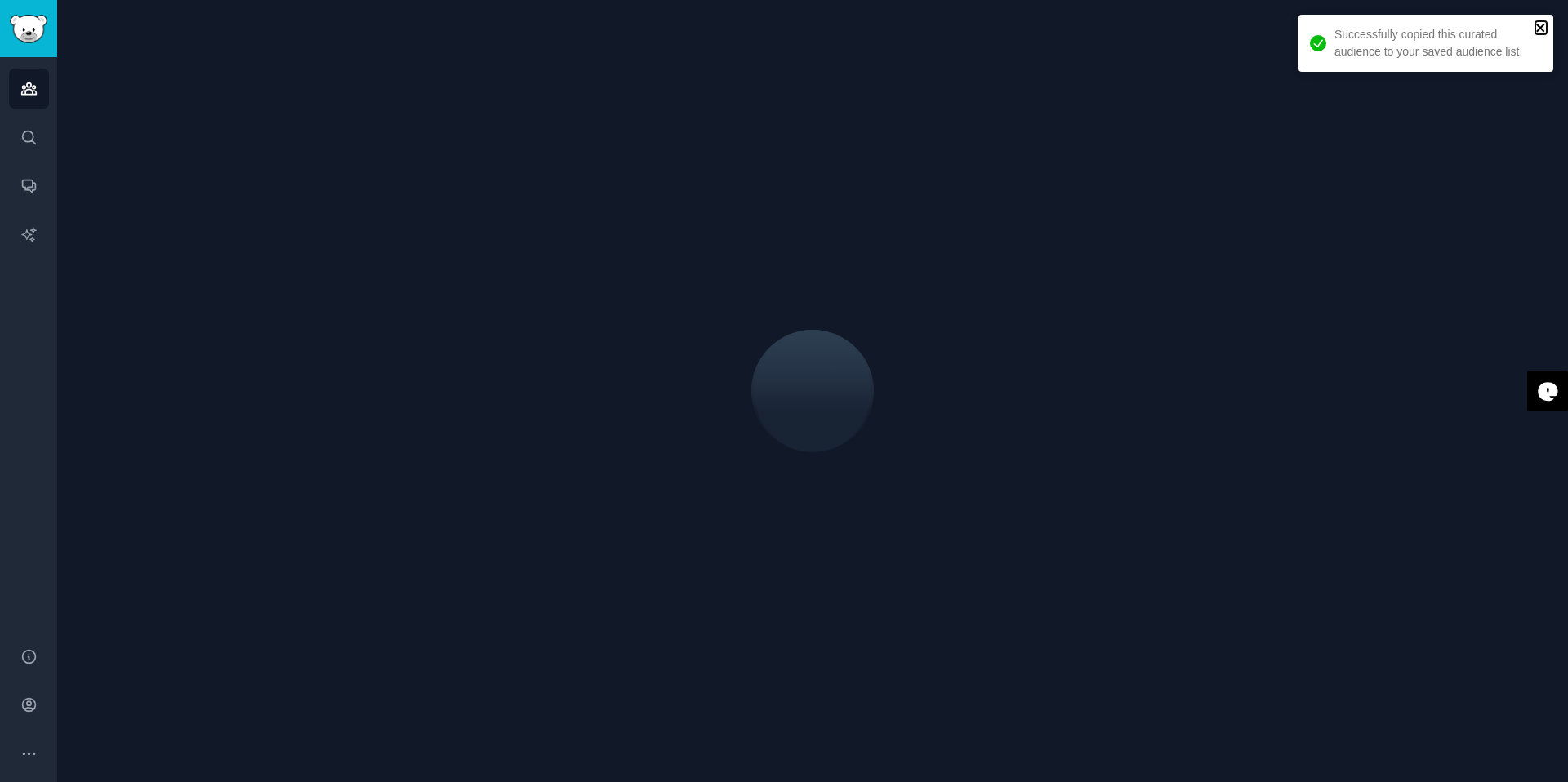
click at [1545, 26] on icon "close" at bounding box center [1541, 28] width 12 height 13
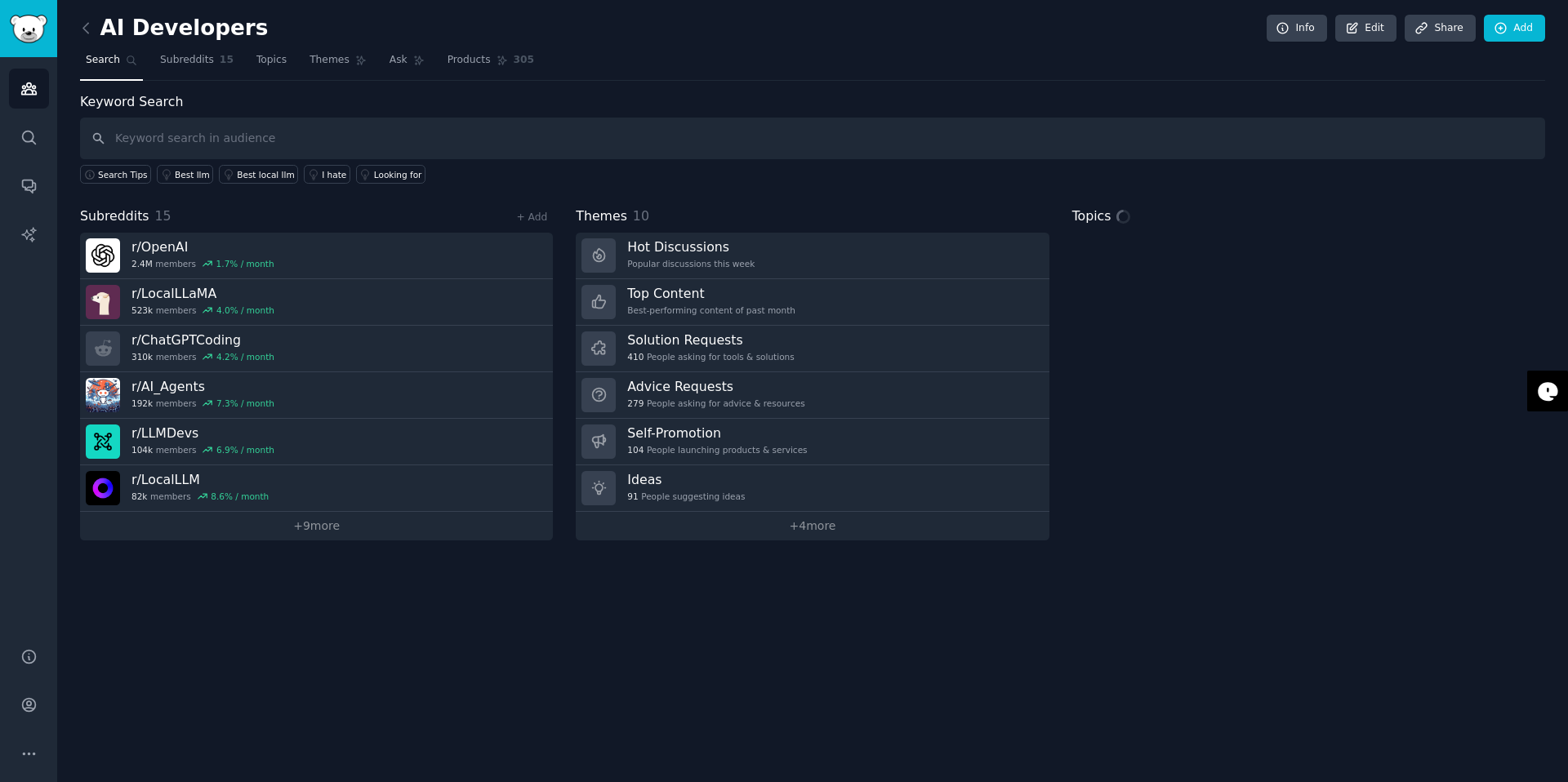
click at [165, 34] on h2 "AI Developers" at bounding box center [174, 28] width 188 height 26
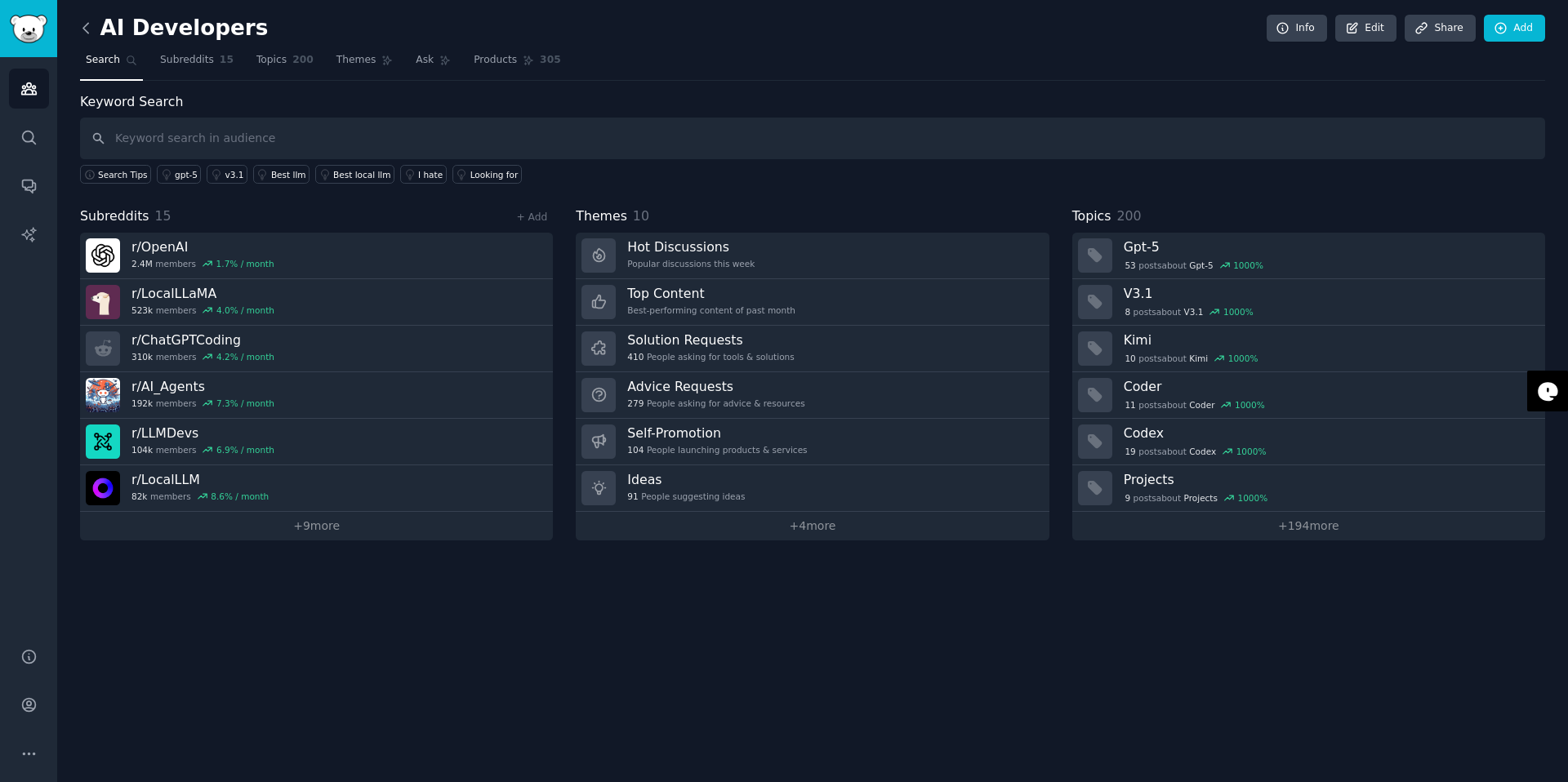
click at [92, 27] on icon at bounding box center [86, 28] width 17 height 17
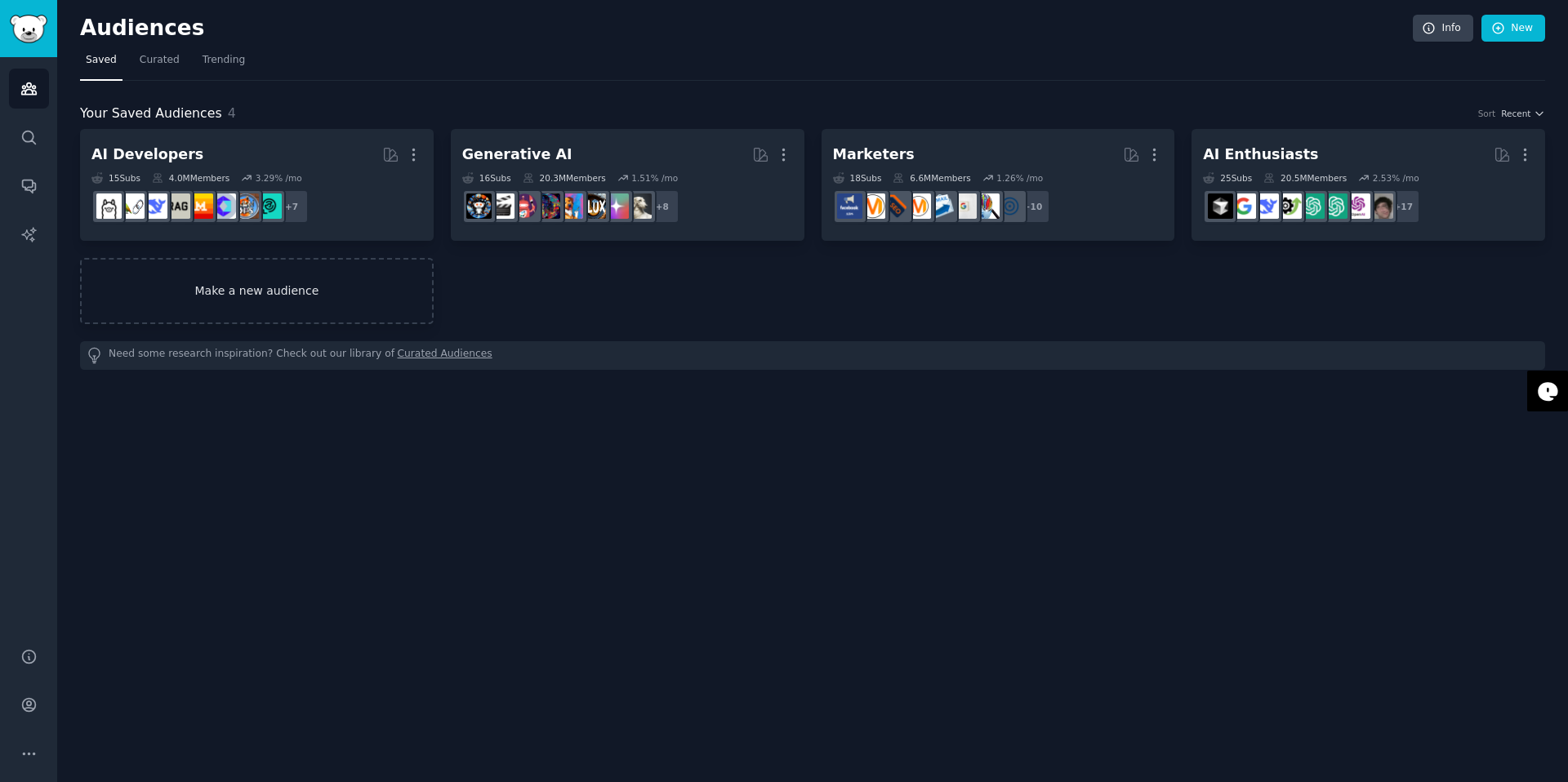
click at [301, 289] on link "Make a new audience" at bounding box center [256, 290] width 353 height 66
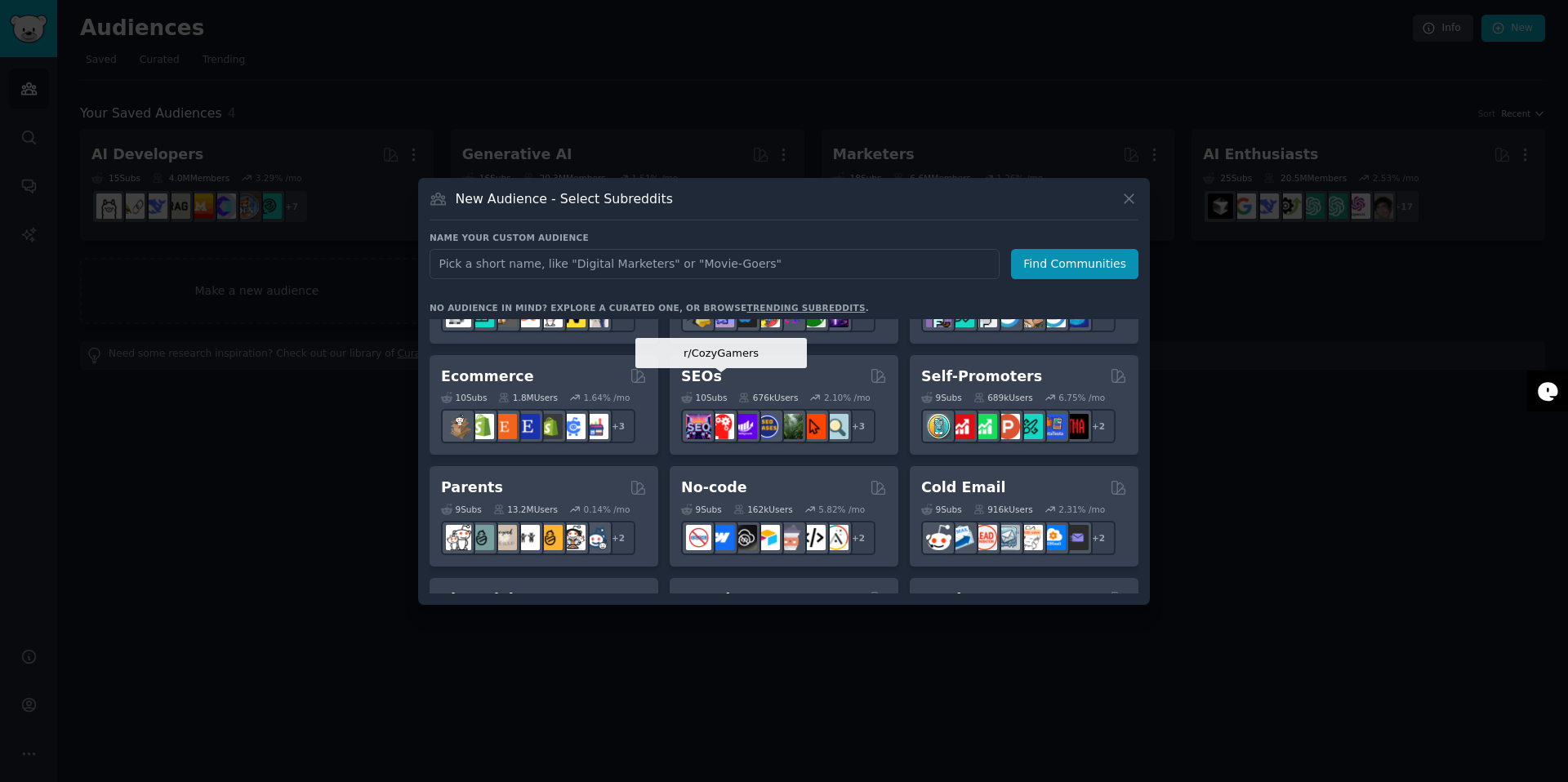
scroll to position [636, 0]
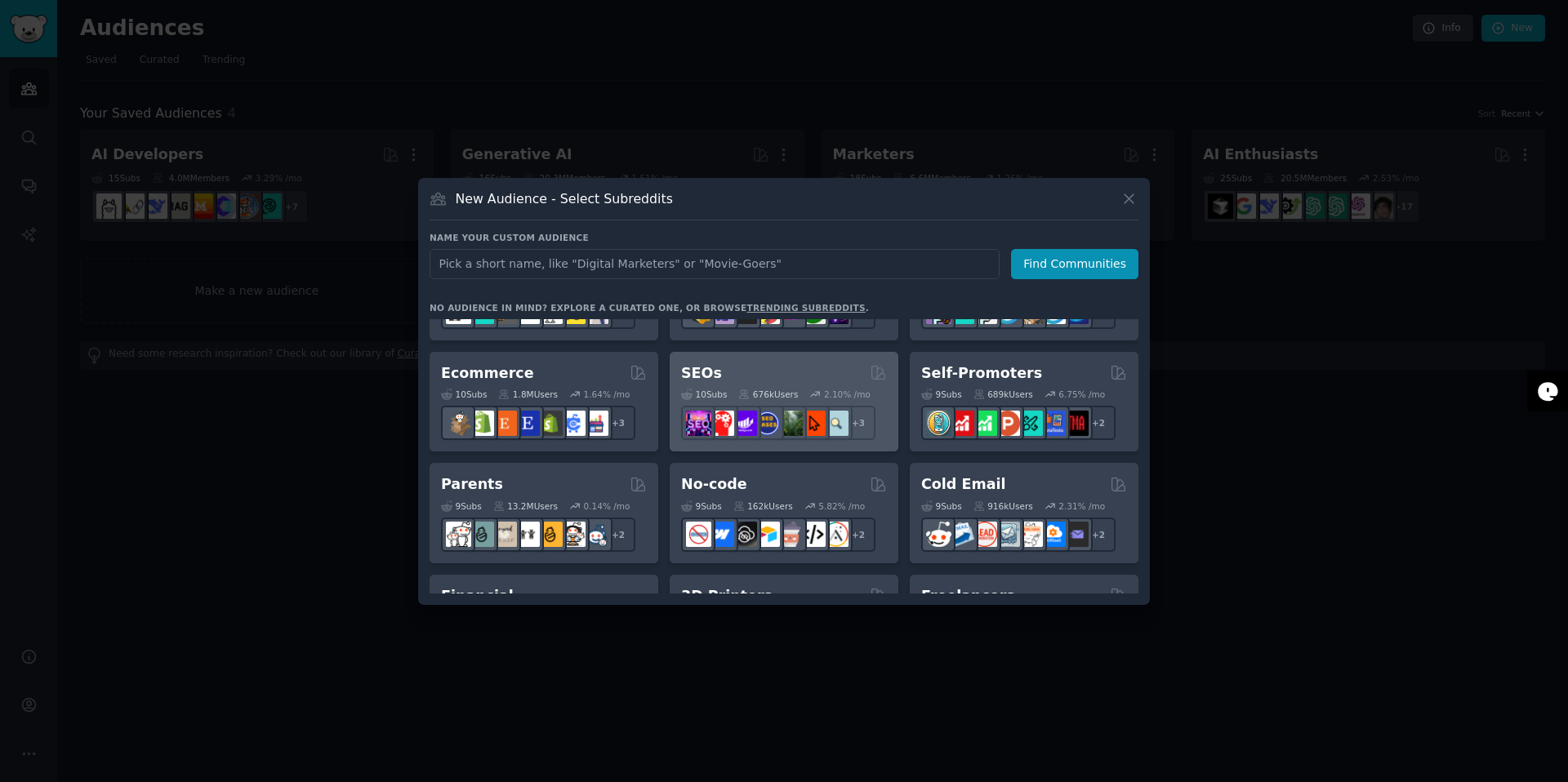
click at [764, 375] on div "SEOs" at bounding box center [783, 373] width 206 height 20
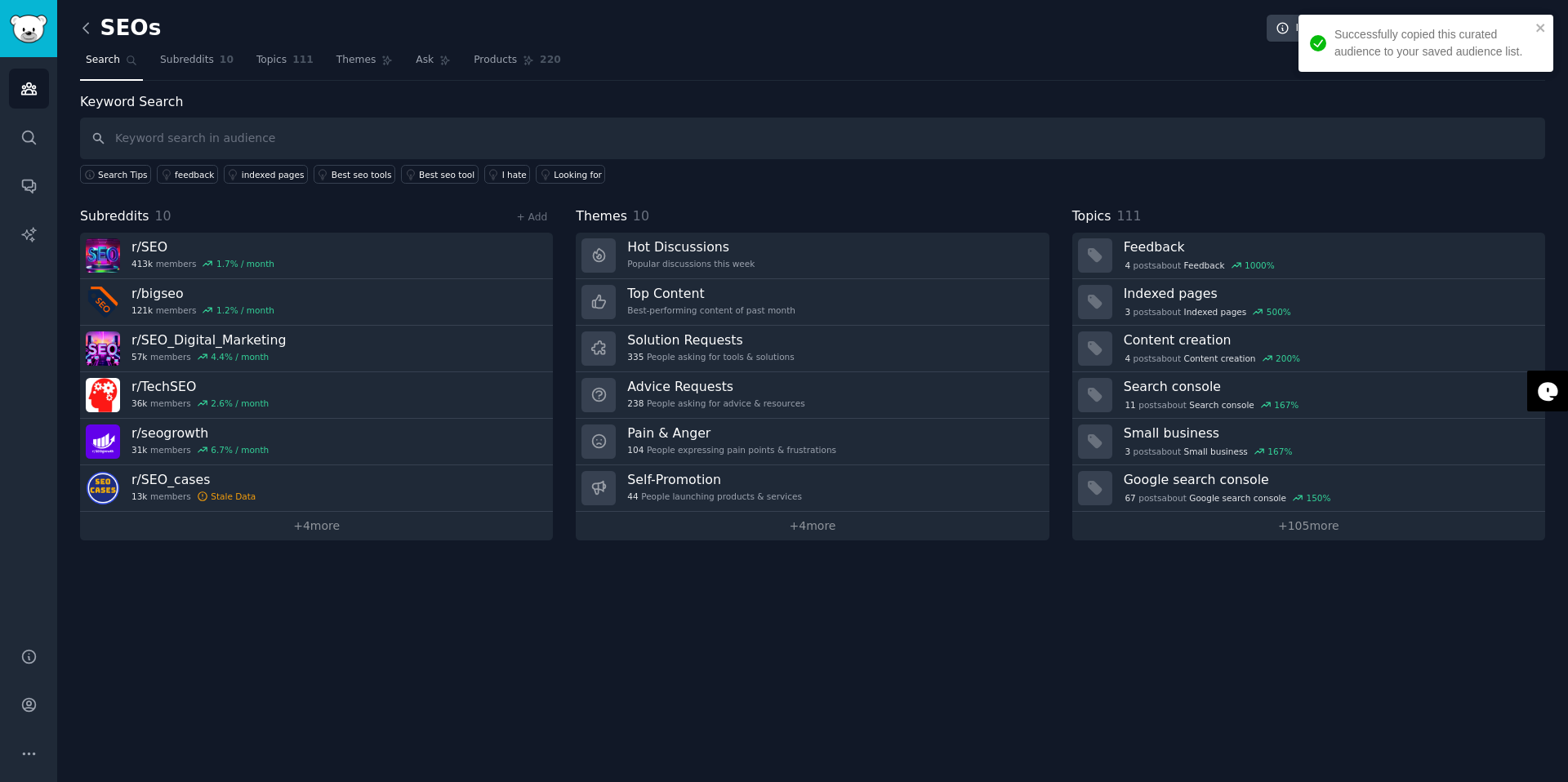
click at [86, 25] on icon at bounding box center [86, 28] width 17 height 17
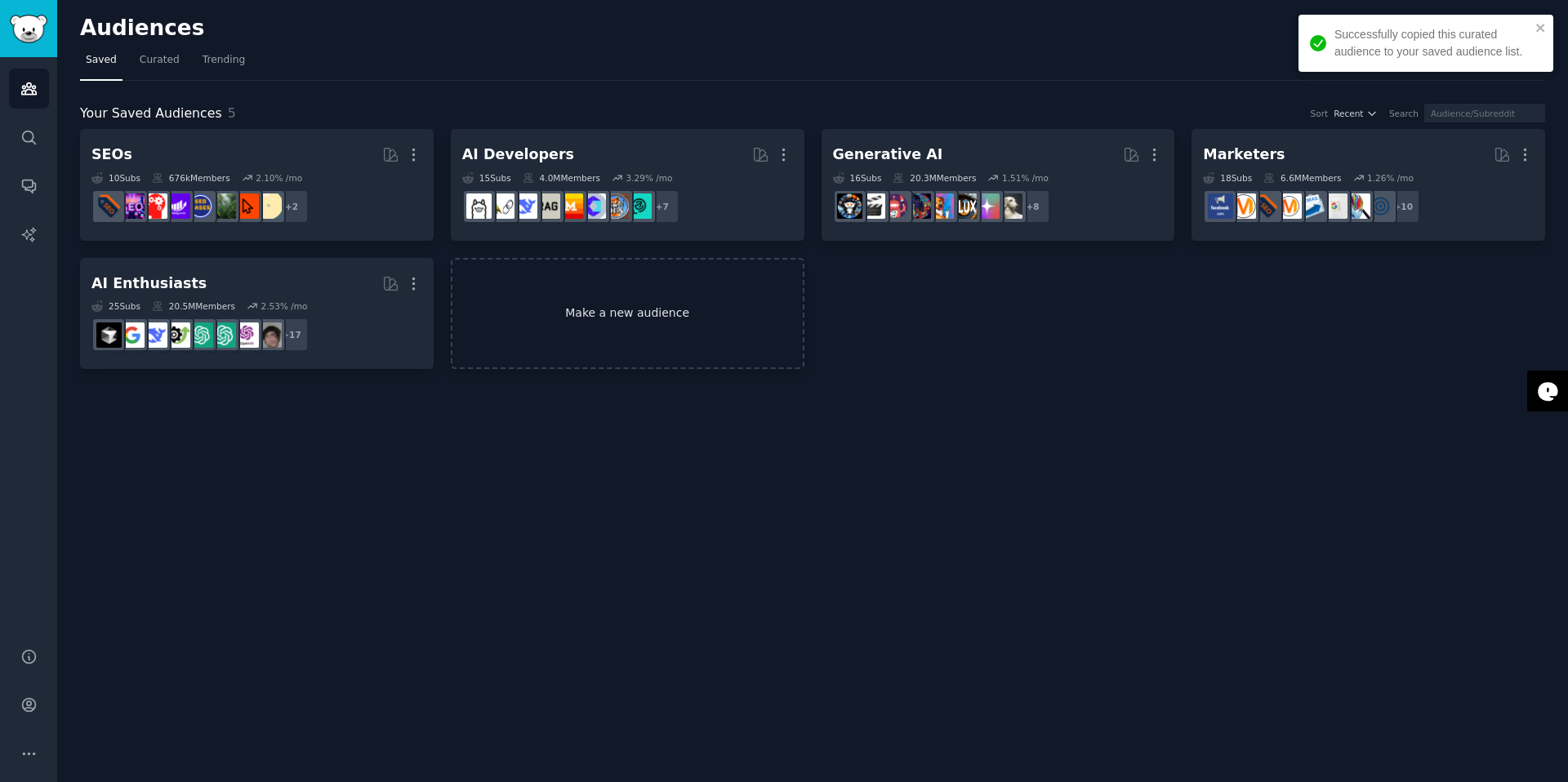
click at [693, 322] on link "Make a new audience" at bounding box center [627, 313] width 353 height 112
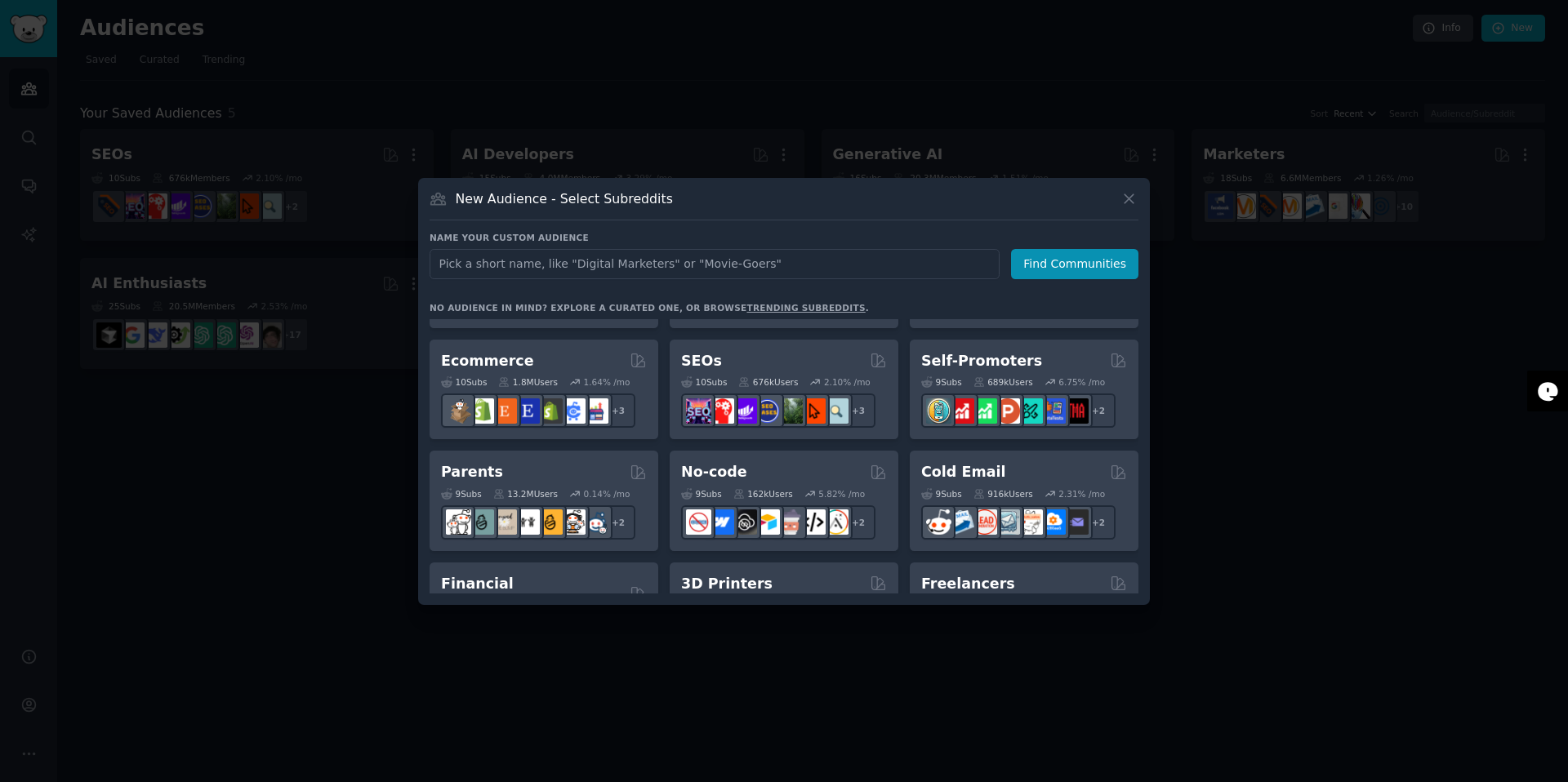
scroll to position [691, 0]
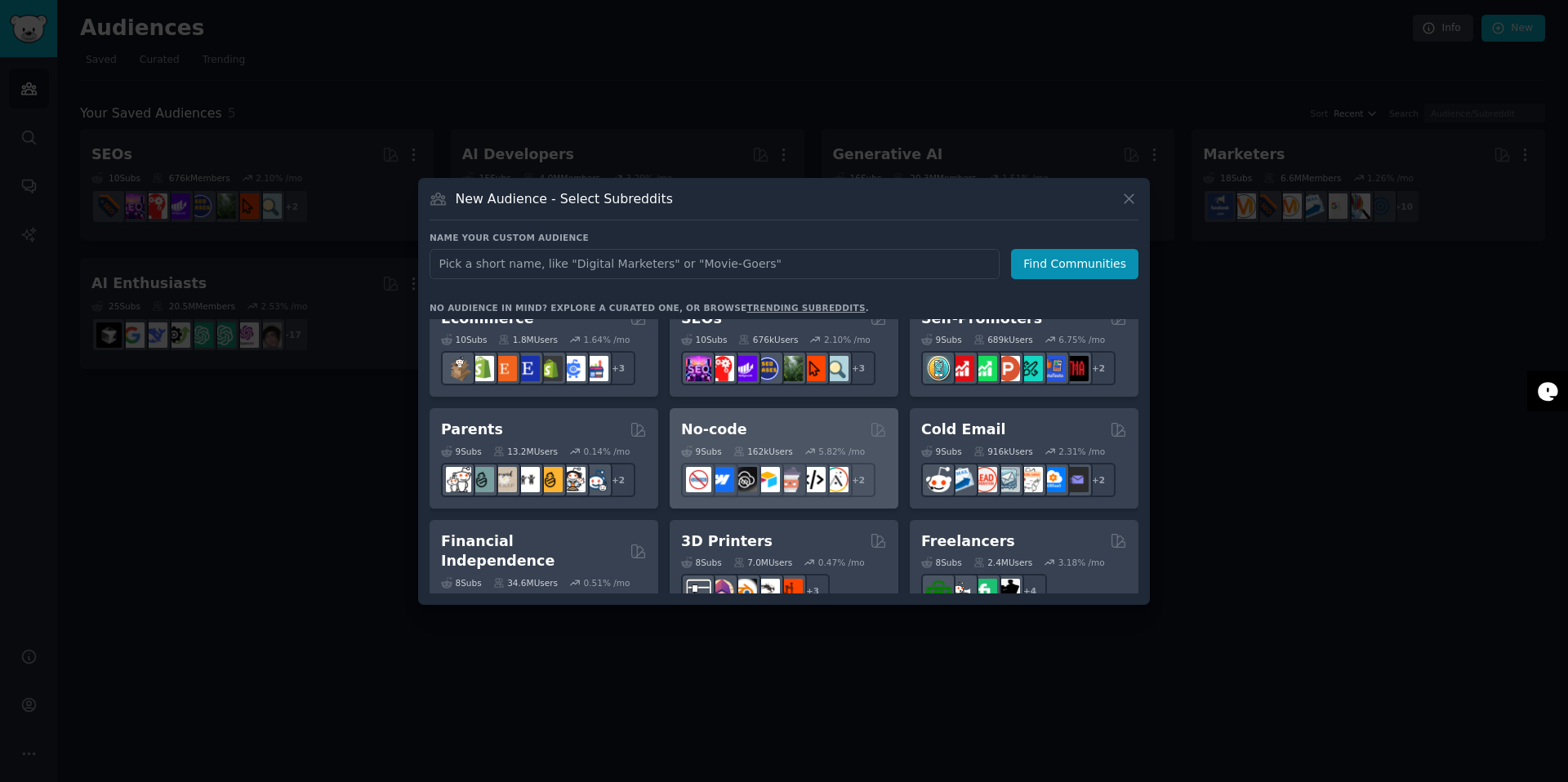
click at [780, 430] on div "No-code" at bounding box center [783, 430] width 206 height 20
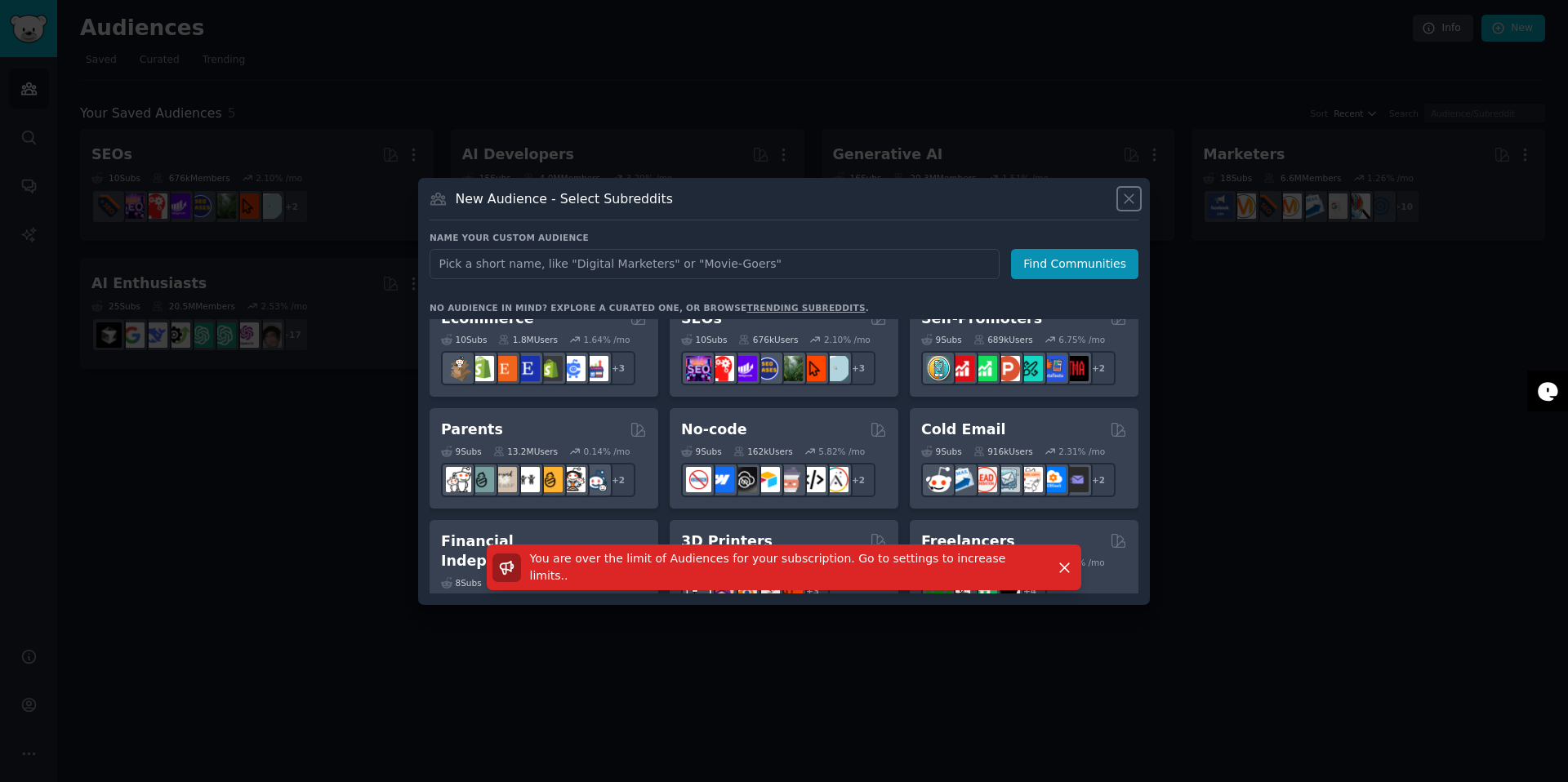
click at [1125, 196] on icon at bounding box center [1129, 199] width 17 height 17
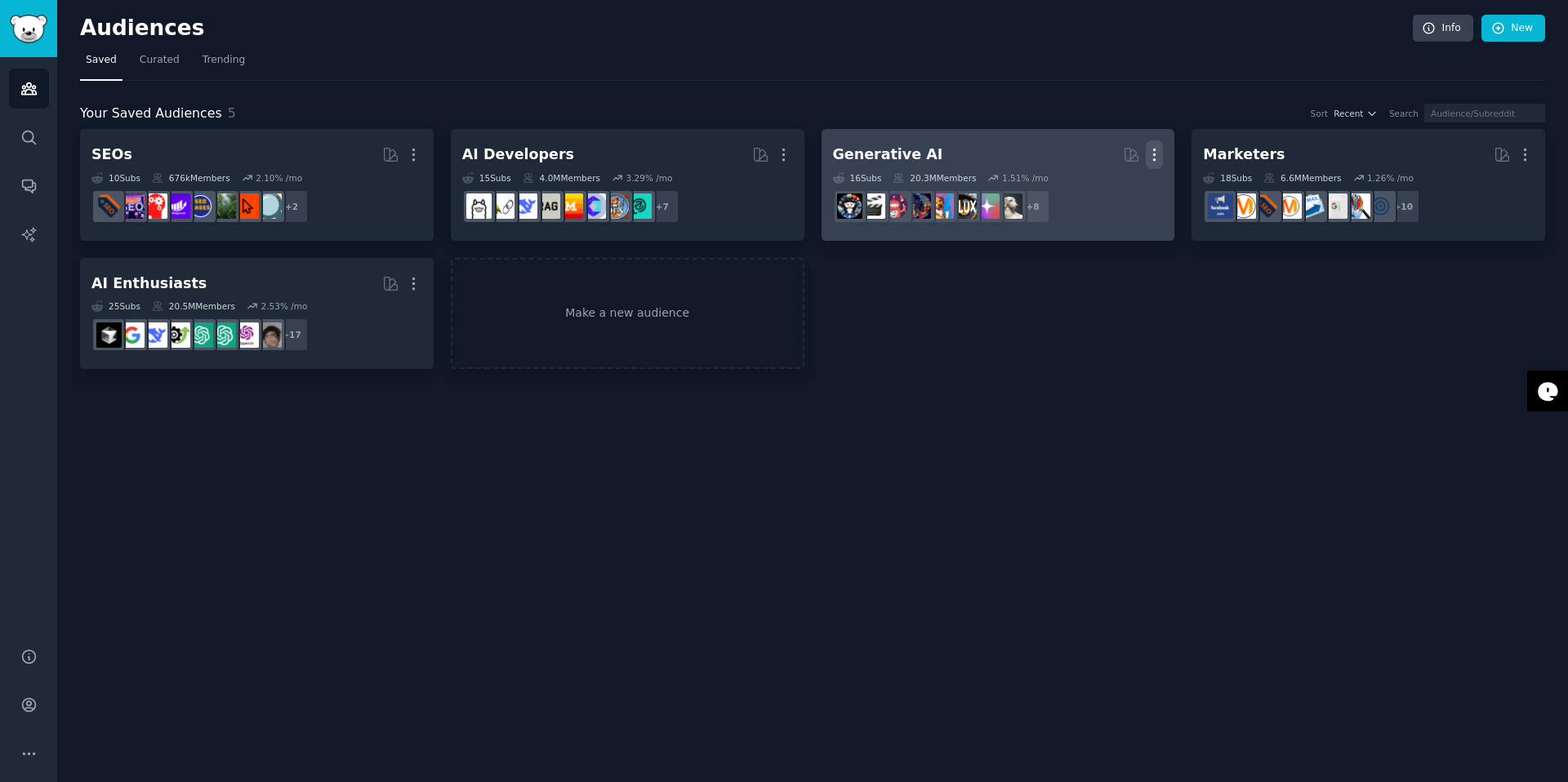
click at [1158, 147] on icon "button" at bounding box center [1154, 154] width 17 height 17
click at [1096, 190] on p "Delete" at bounding box center [1110, 189] width 38 height 17
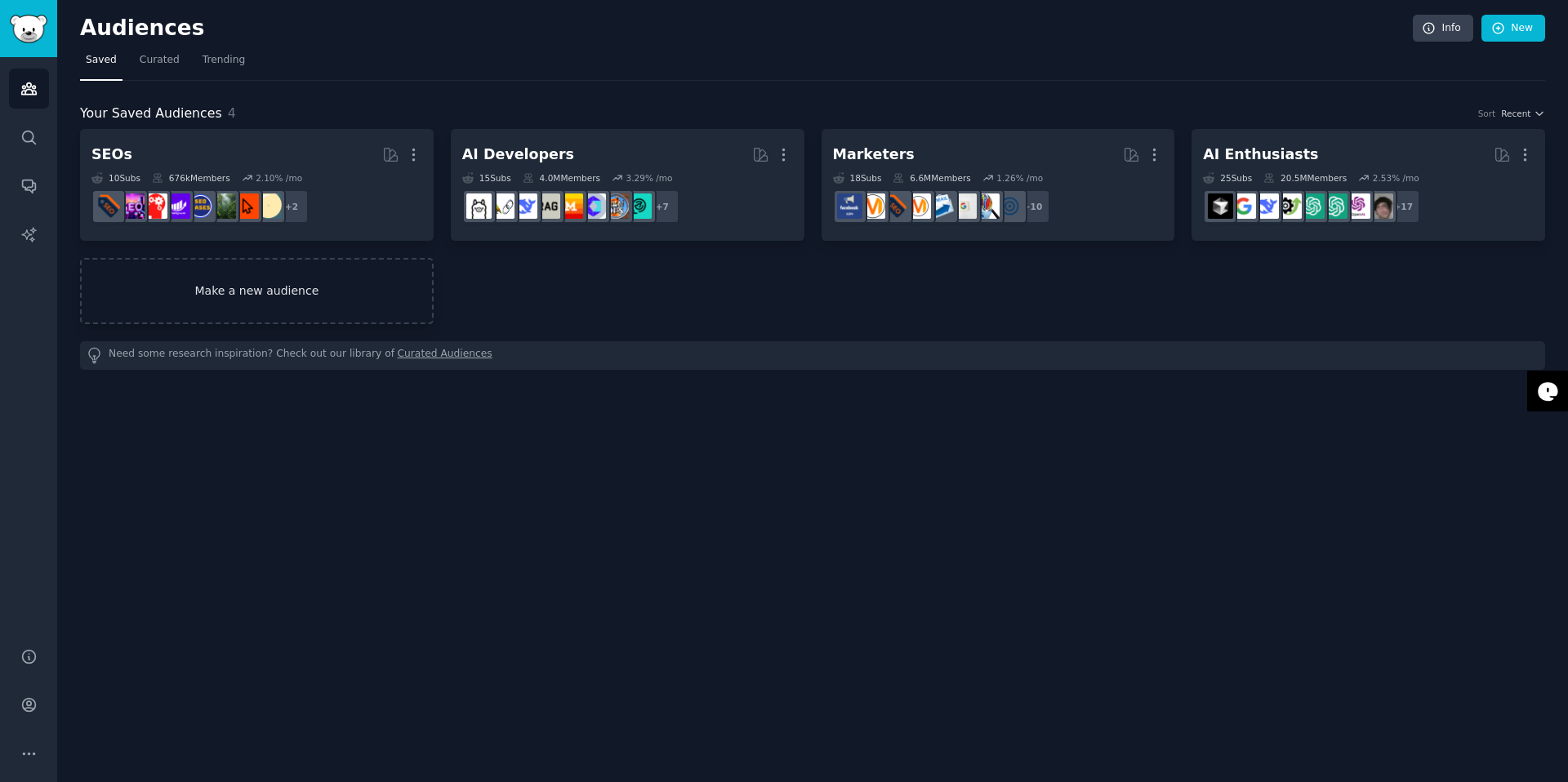
click at [305, 283] on link "Make a new audience" at bounding box center [256, 290] width 353 height 66
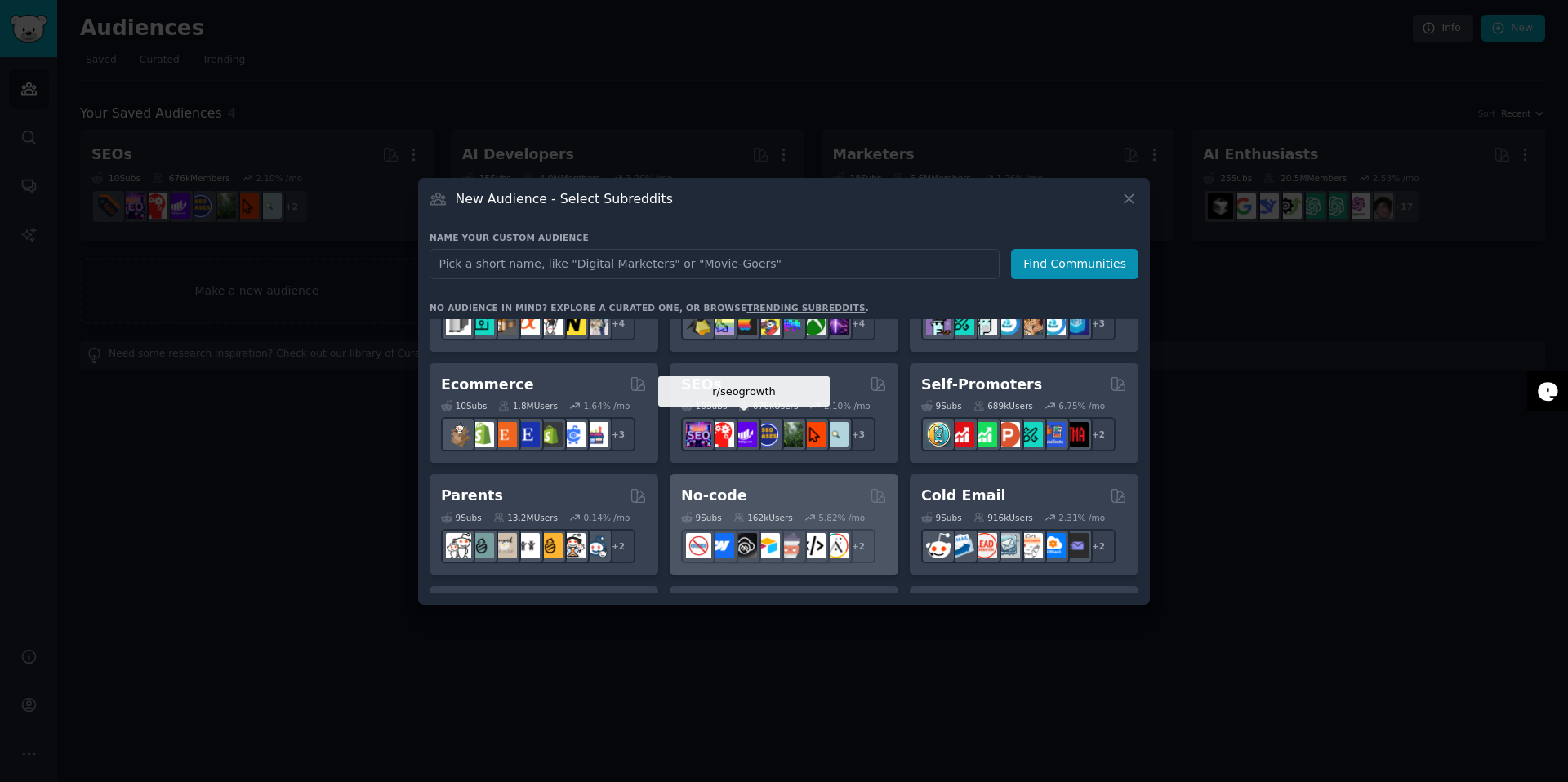
scroll to position [625, 0]
click at [746, 487] on div "No-code" at bounding box center [783, 495] width 206 height 20
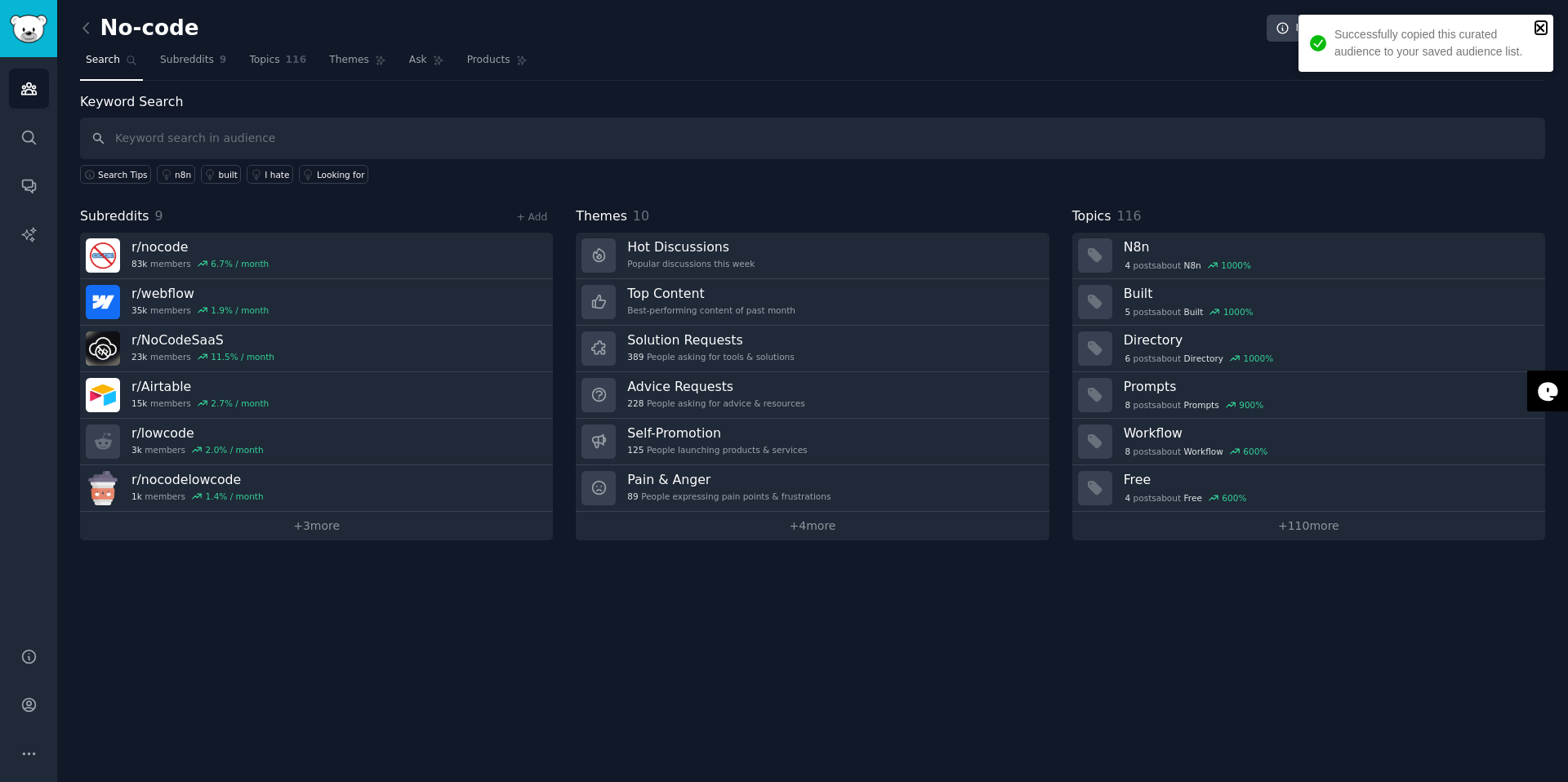
click at [1539, 29] on icon "close" at bounding box center [1540, 28] width 8 height 8
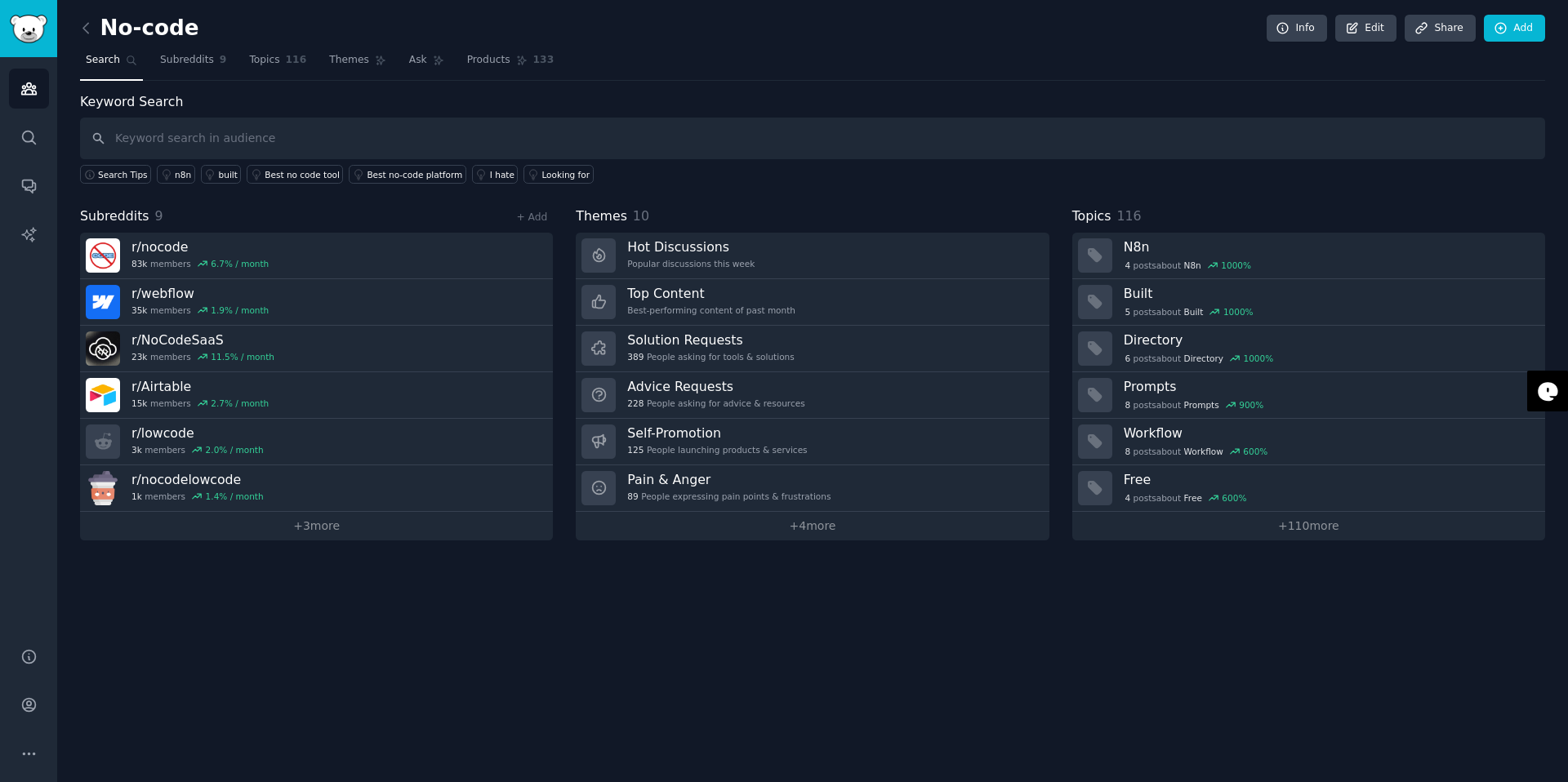
click at [157, 34] on h2 "No-code" at bounding box center [139, 28] width 119 height 26
click at [93, 25] on icon at bounding box center [86, 28] width 17 height 17
